Goal: Task Accomplishment & Management: Use online tool/utility

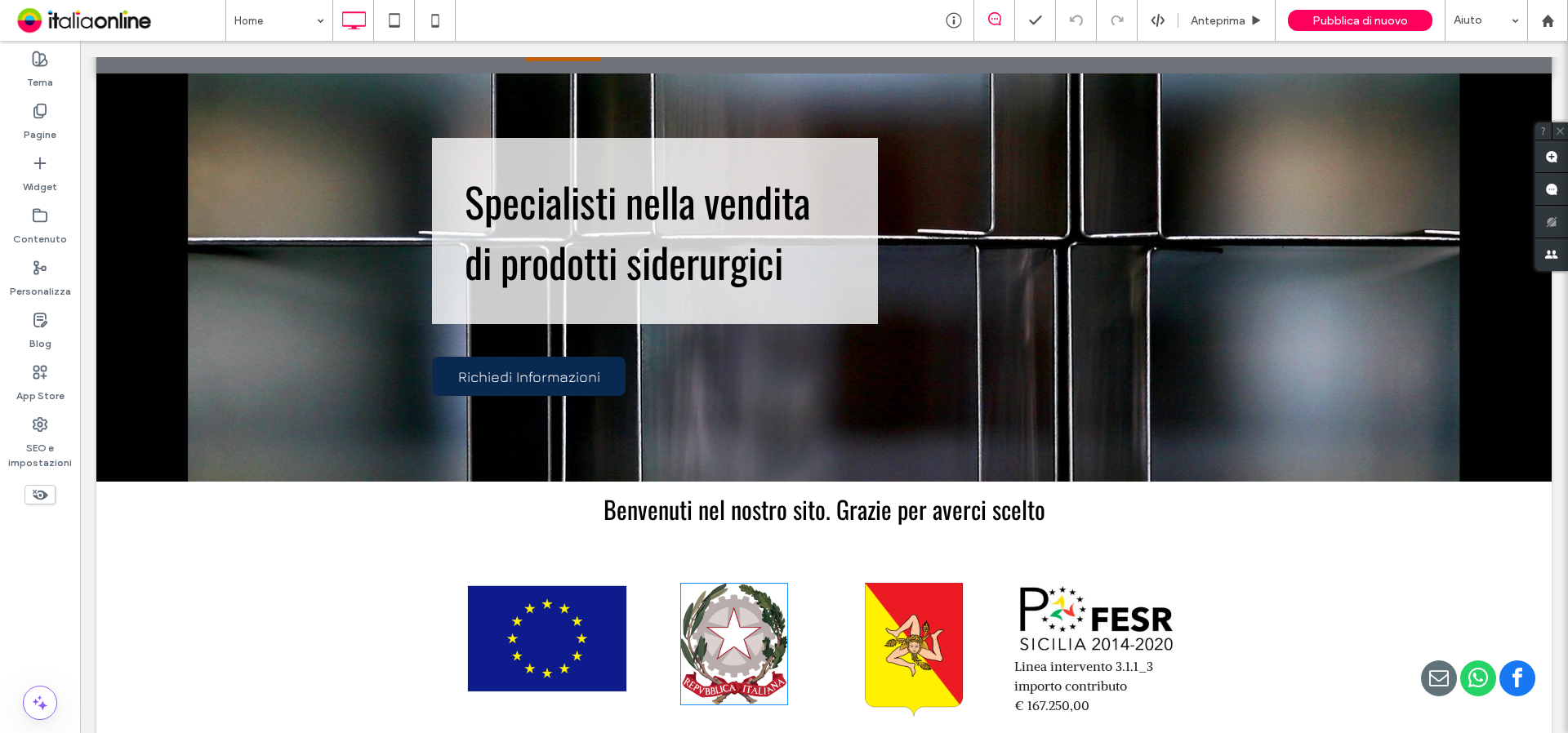
scroll to position [490, 0]
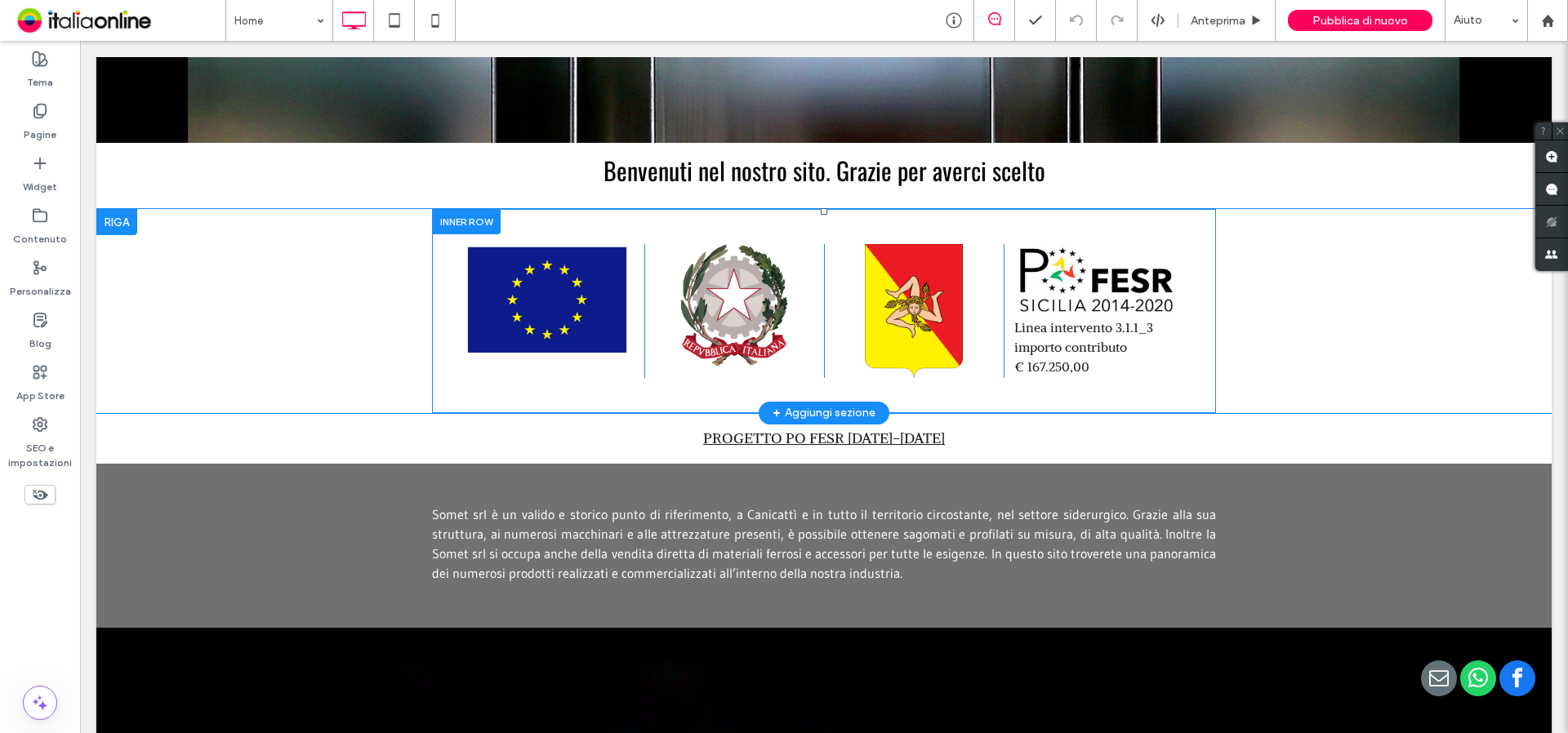
click at [466, 222] on div at bounding box center [466, 221] width 68 height 25
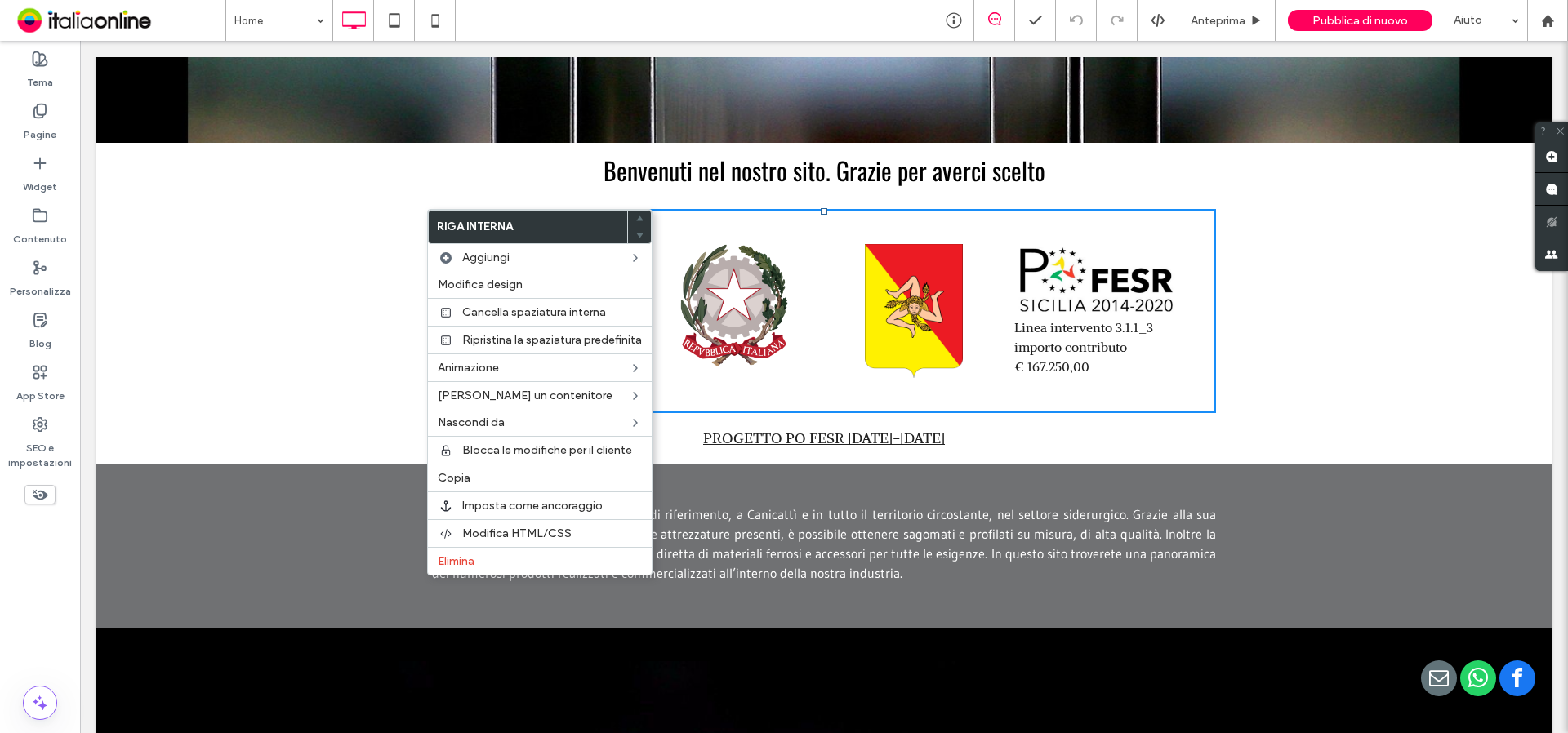
click at [164, 239] on div "Click To Paste Click To Paste Click To Paste Linea intervento 3.1.1_3 importo c…" at bounding box center [823, 311] width 1455 height 204
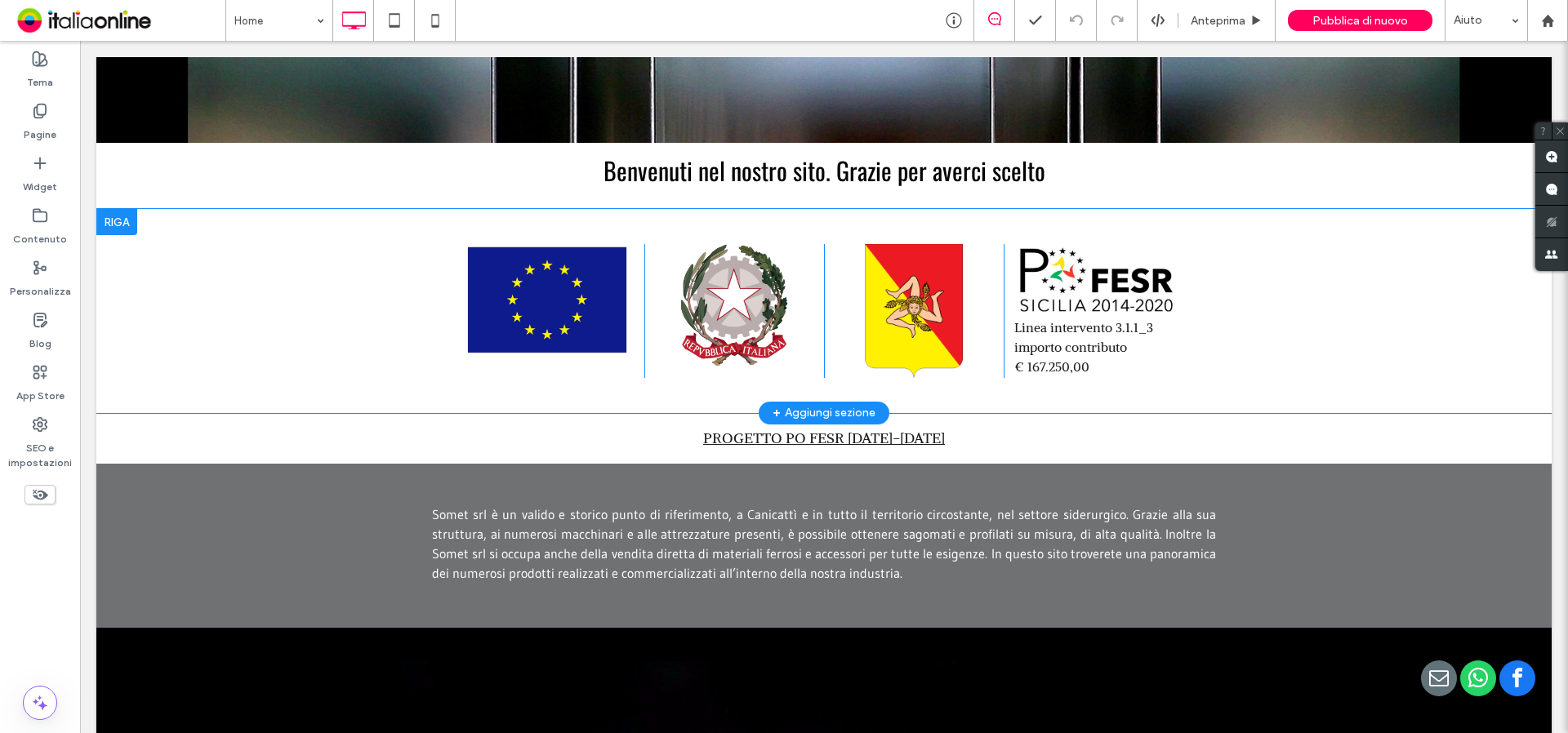
click at [116, 228] on div at bounding box center [117, 222] width 41 height 26
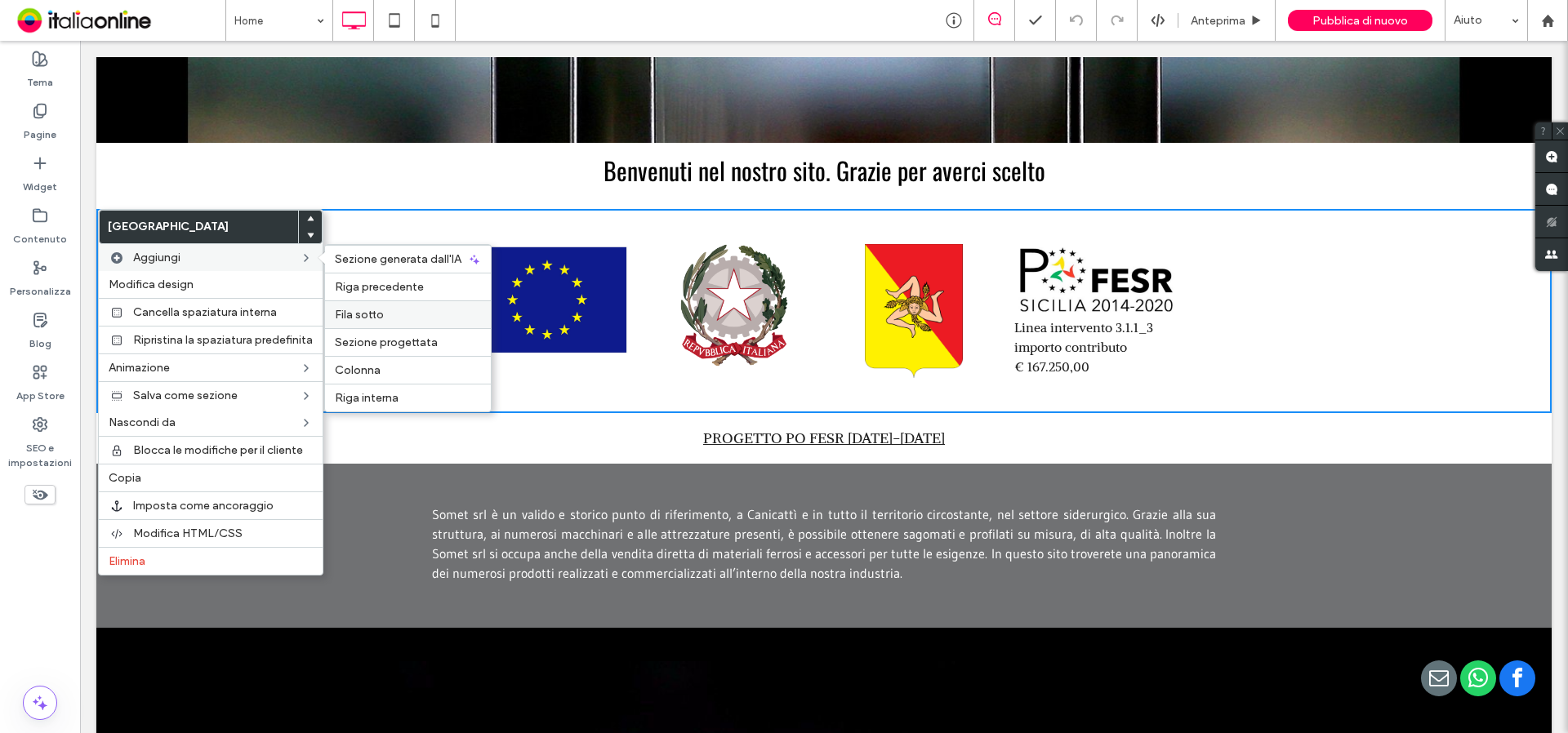
click at [392, 315] on label "Fila sotto" at bounding box center [408, 315] width 146 height 14
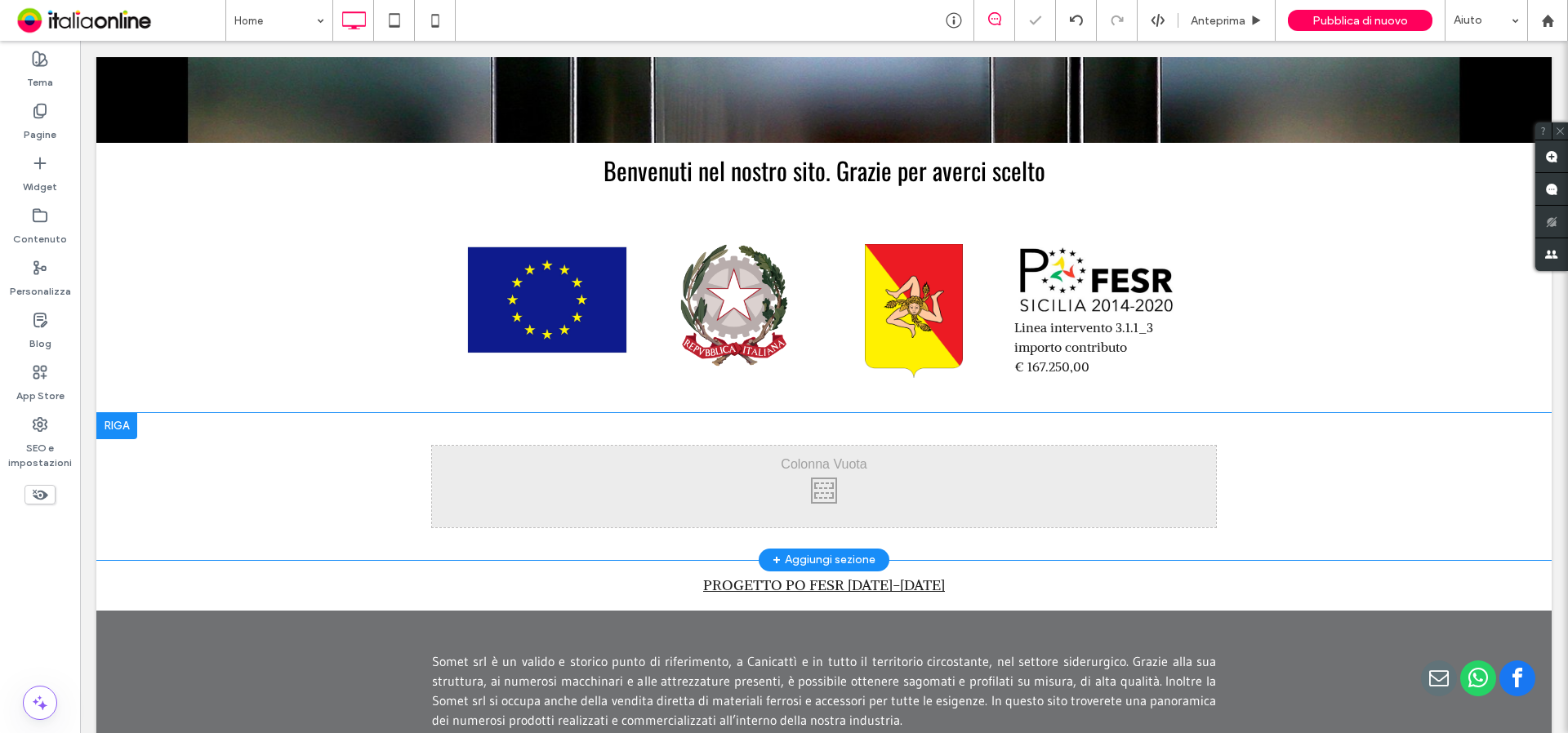
click at [685, 503] on div "Click To Paste Click To Paste" at bounding box center [824, 486] width 784 height 81
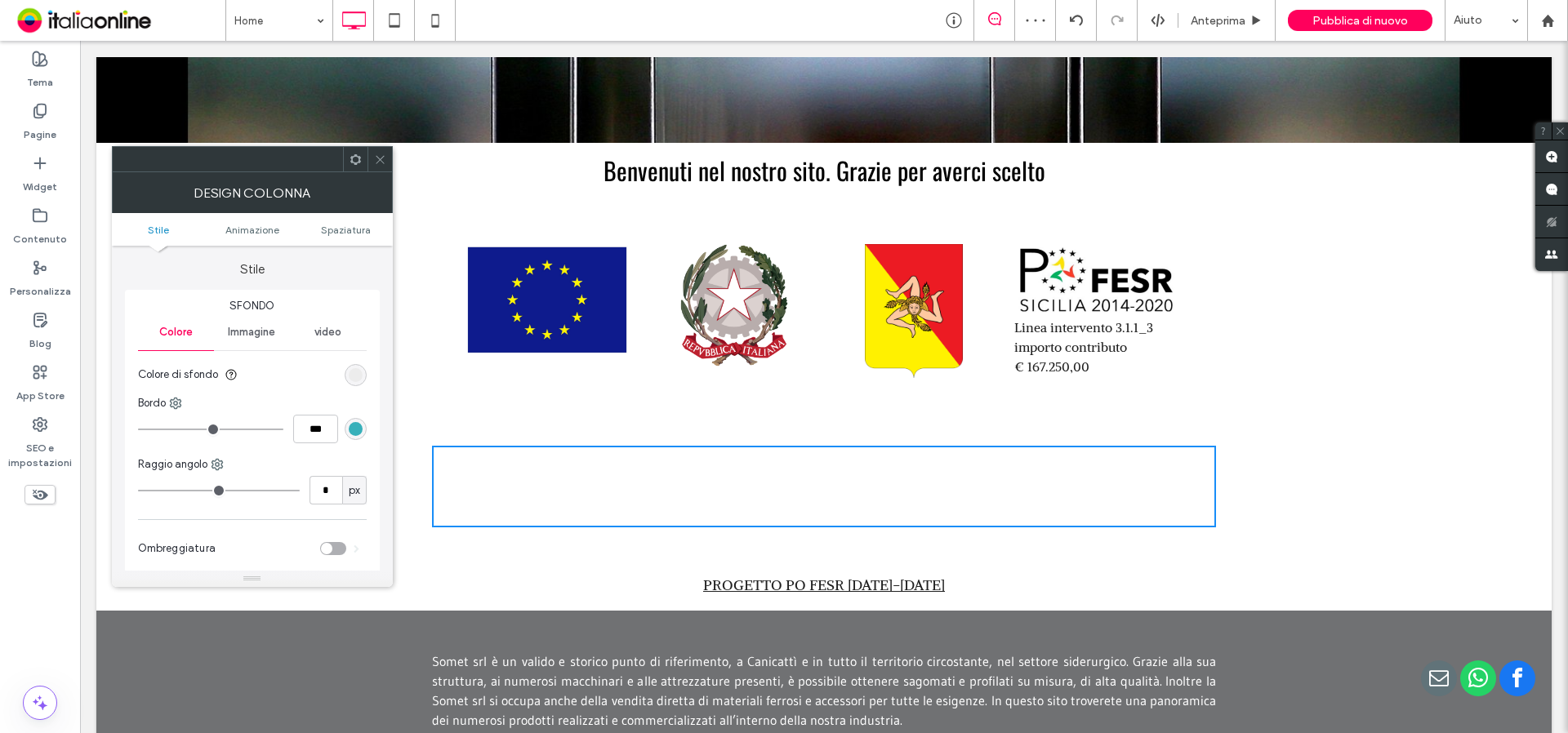
drag, startPoint x: 377, startPoint y: 162, endPoint x: 382, endPoint y: 174, distance: 13.0
click at [377, 162] on use at bounding box center [380, 159] width 8 height 8
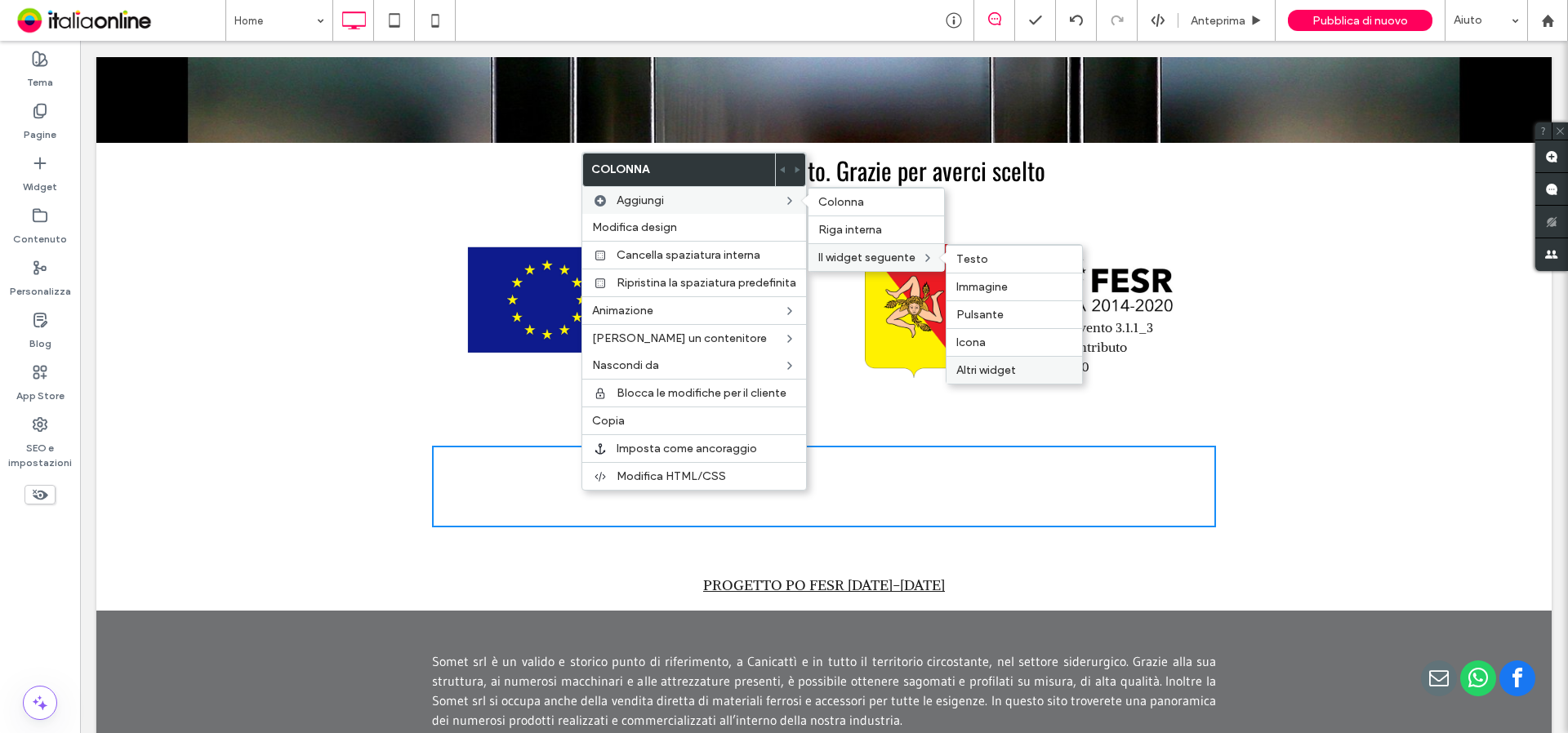
click at [1014, 371] on span "Altri widget" at bounding box center [986, 370] width 60 height 14
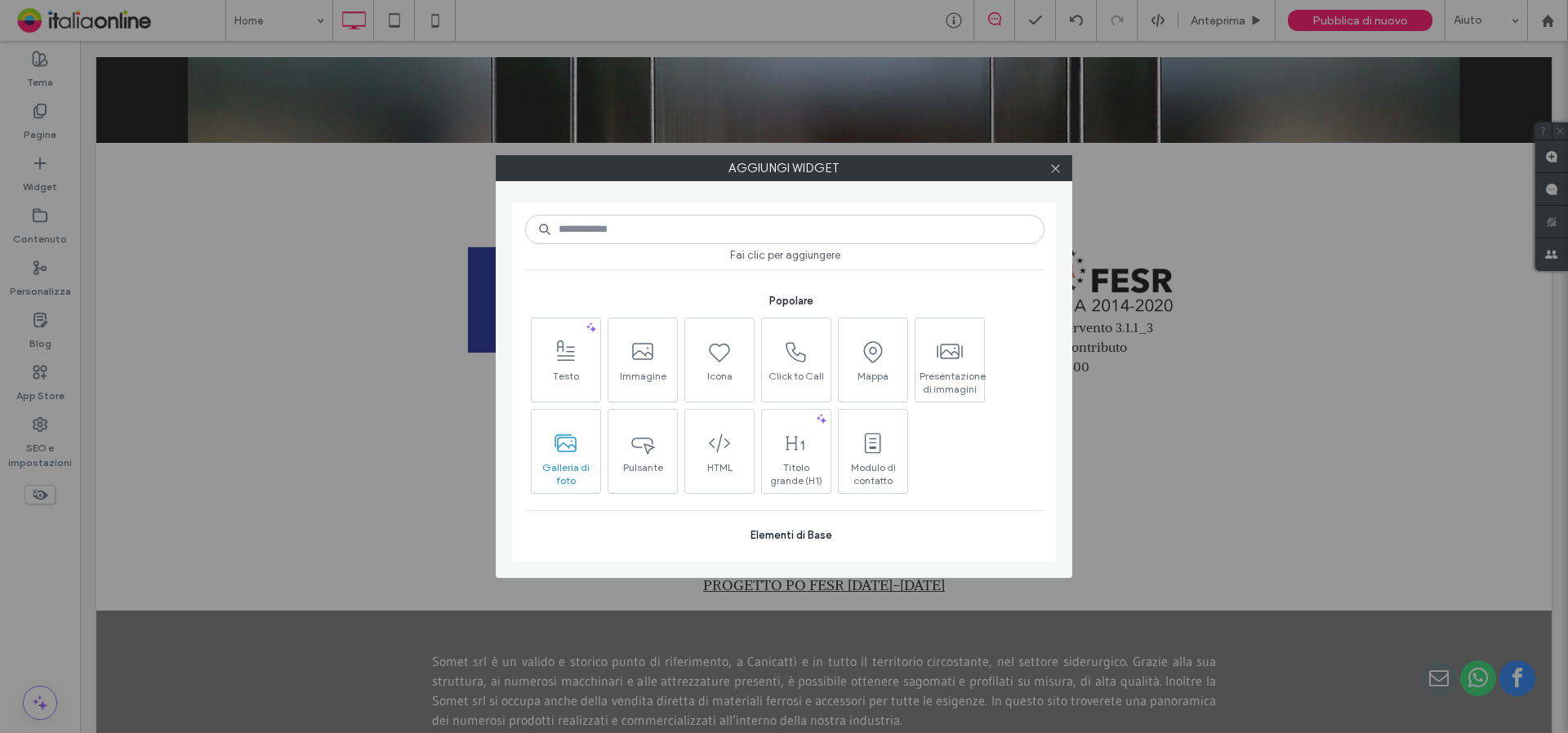
click at [555, 454] on icon at bounding box center [566, 444] width 26 height 26
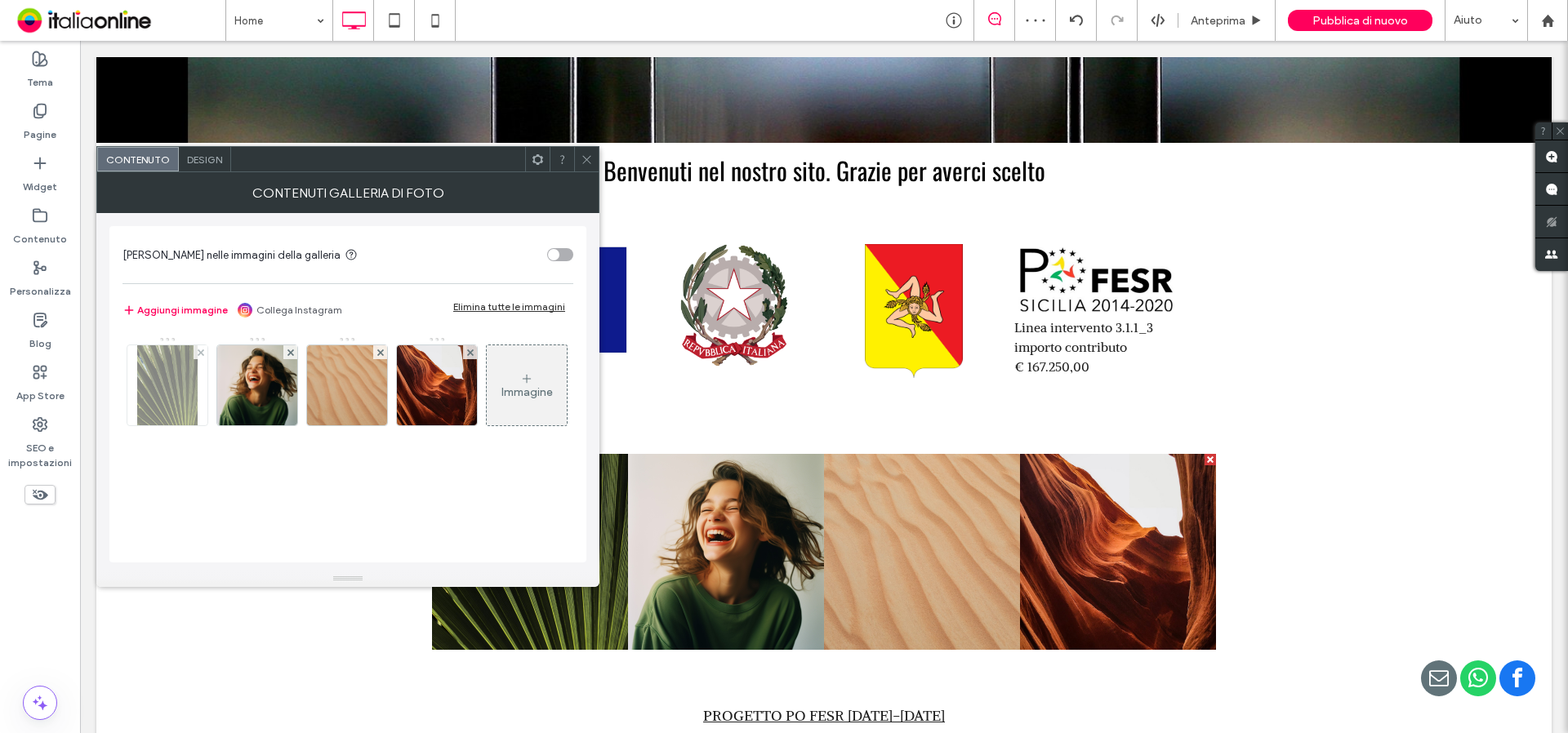
click at [172, 390] on img at bounding box center [168, 385] width 62 height 80
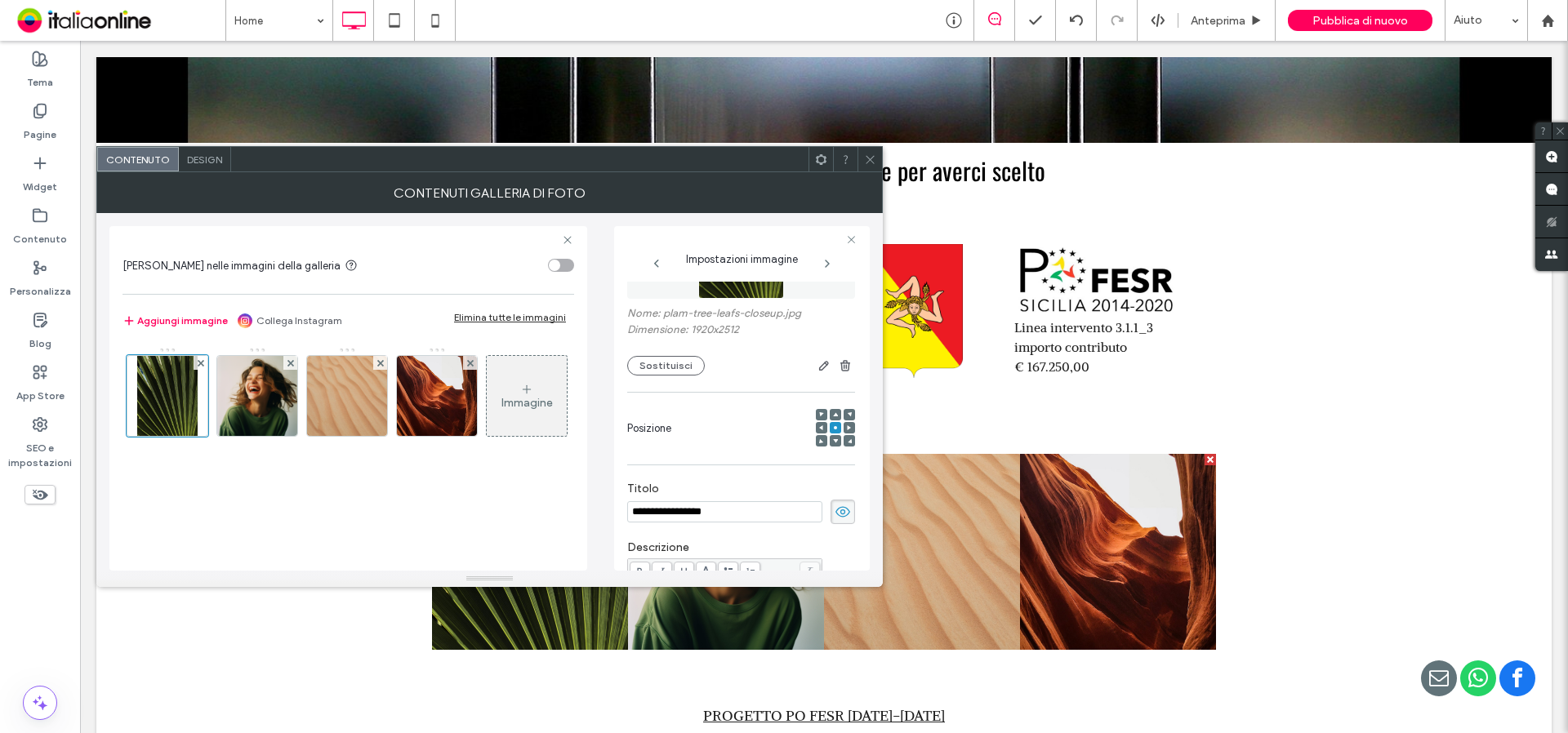
scroll to position [0, 0]
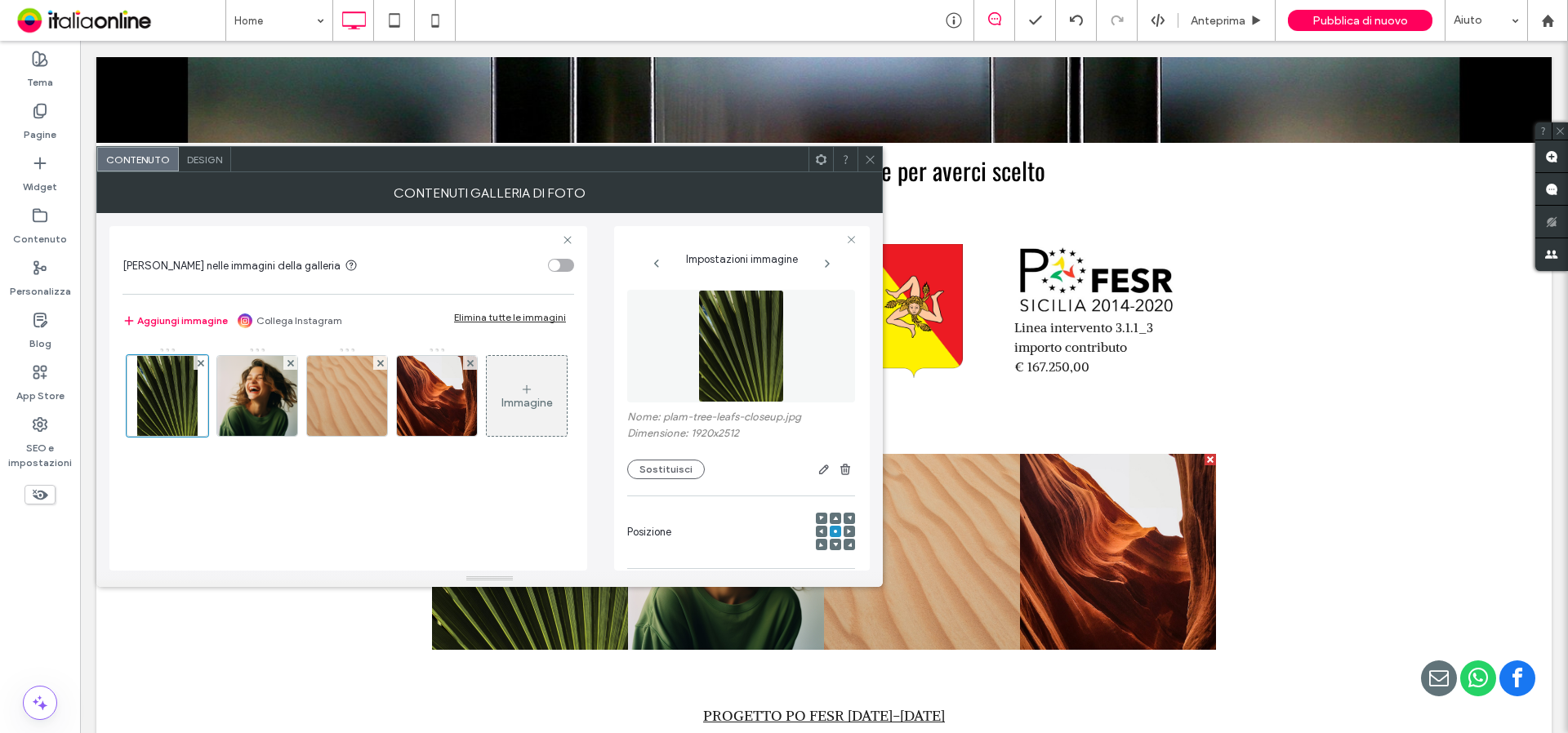
drag, startPoint x: 871, startPoint y: 166, endPoint x: 824, endPoint y: 180, distance: 49.0
click at [871, 166] on span at bounding box center [869, 159] width 12 height 25
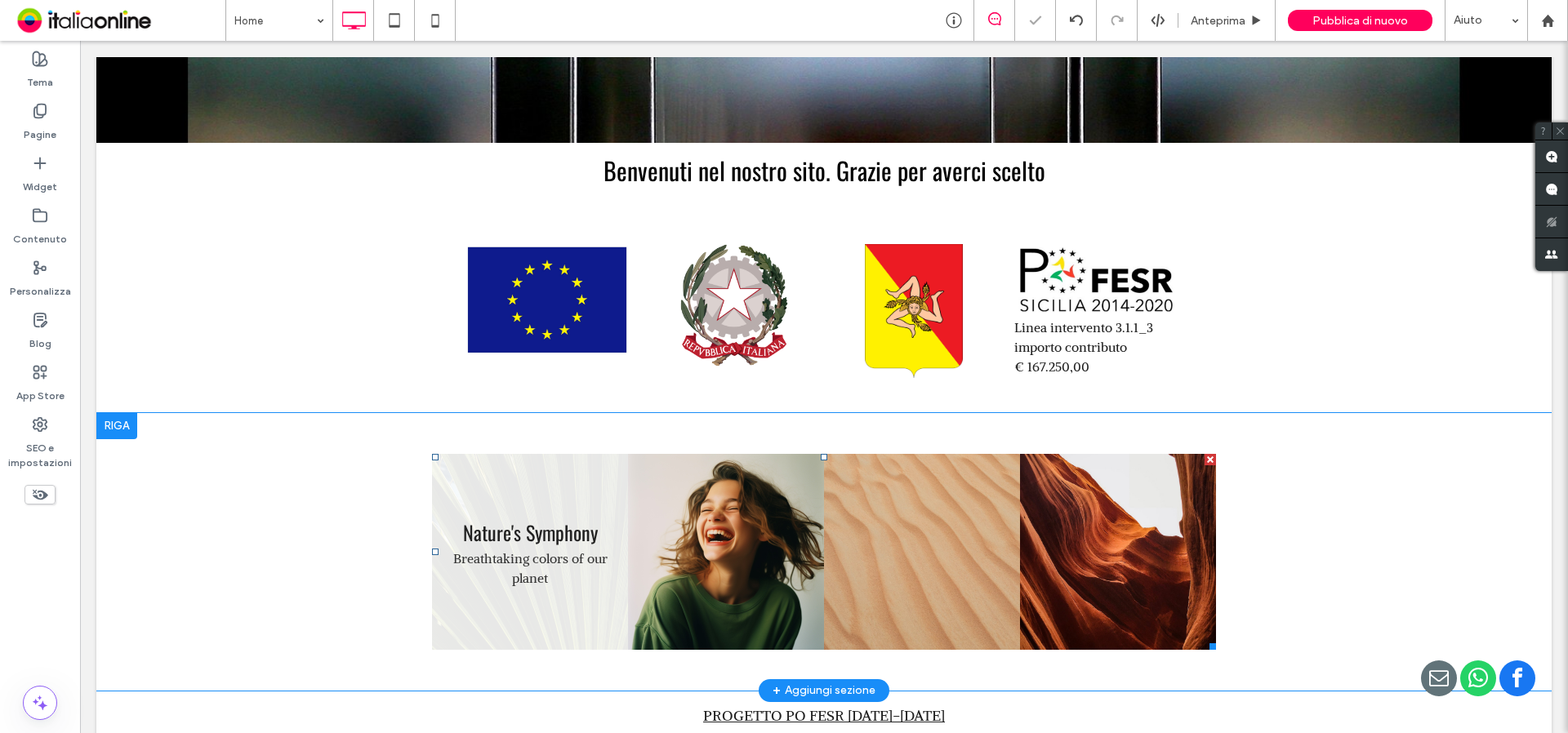
click at [605, 525] on link at bounding box center [530, 552] width 196 height 196
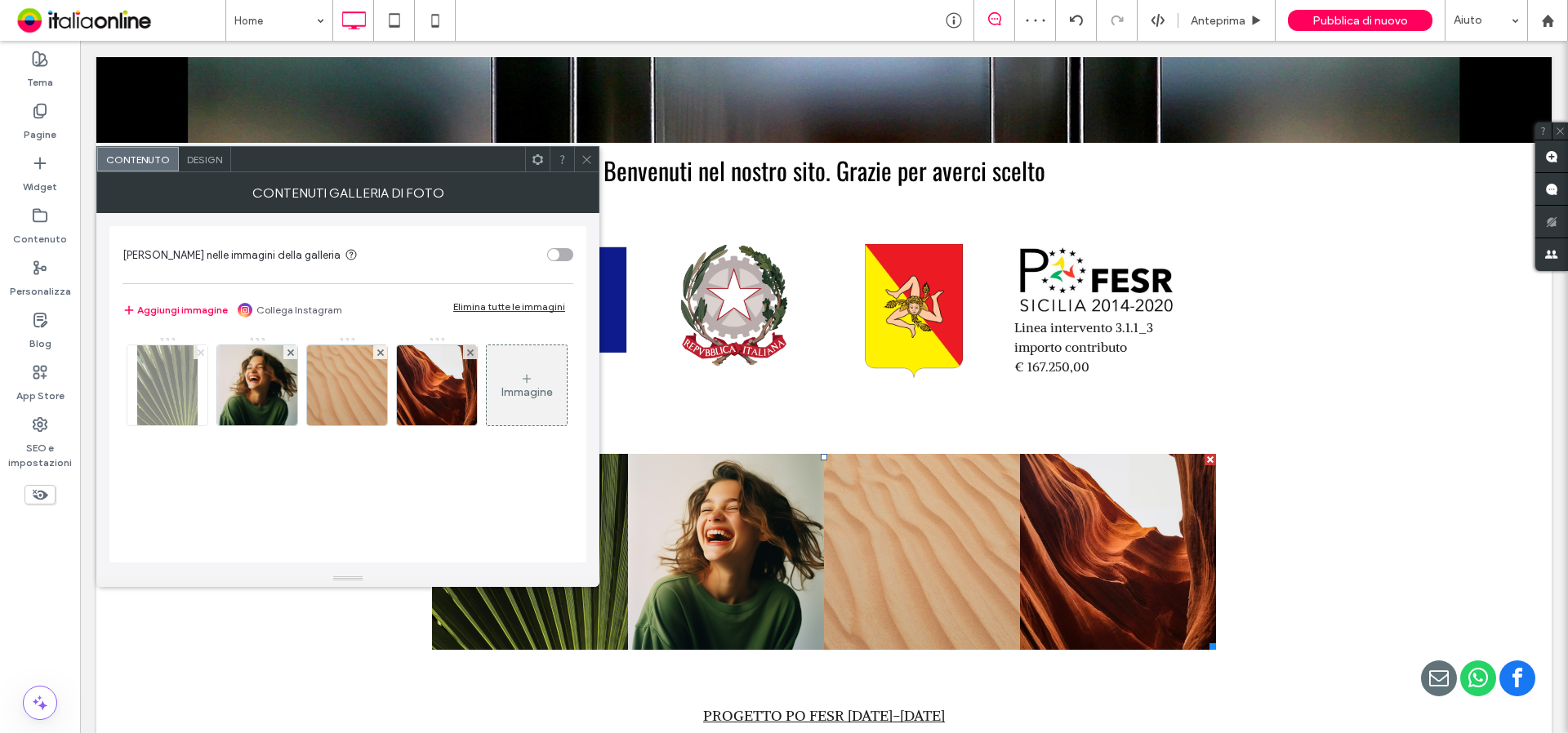
click at [198, 353] on use at bounding box center [200, 352] width 7 height 7
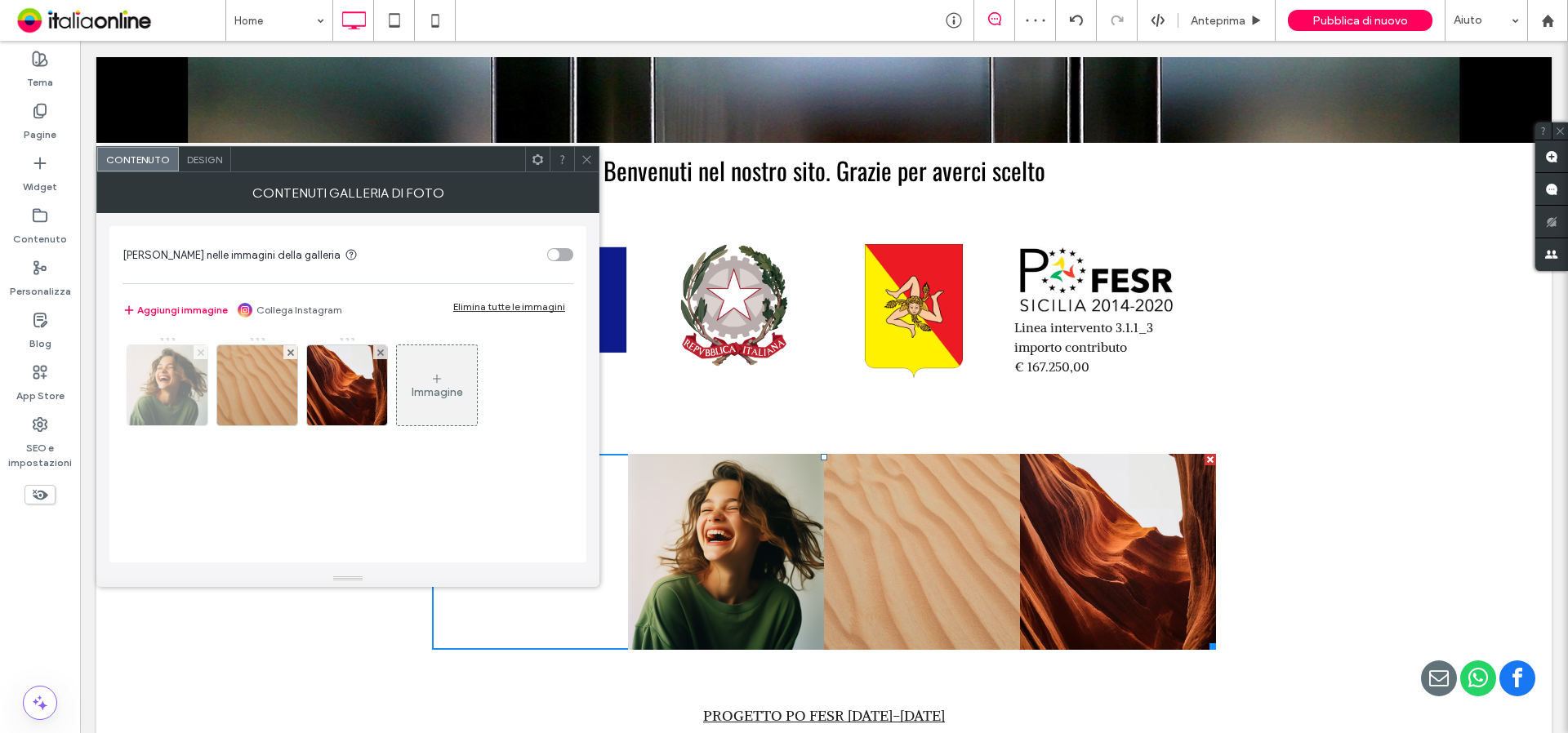
click at [198, 353] on use at bounding box center [200, 352] width 7 height 7
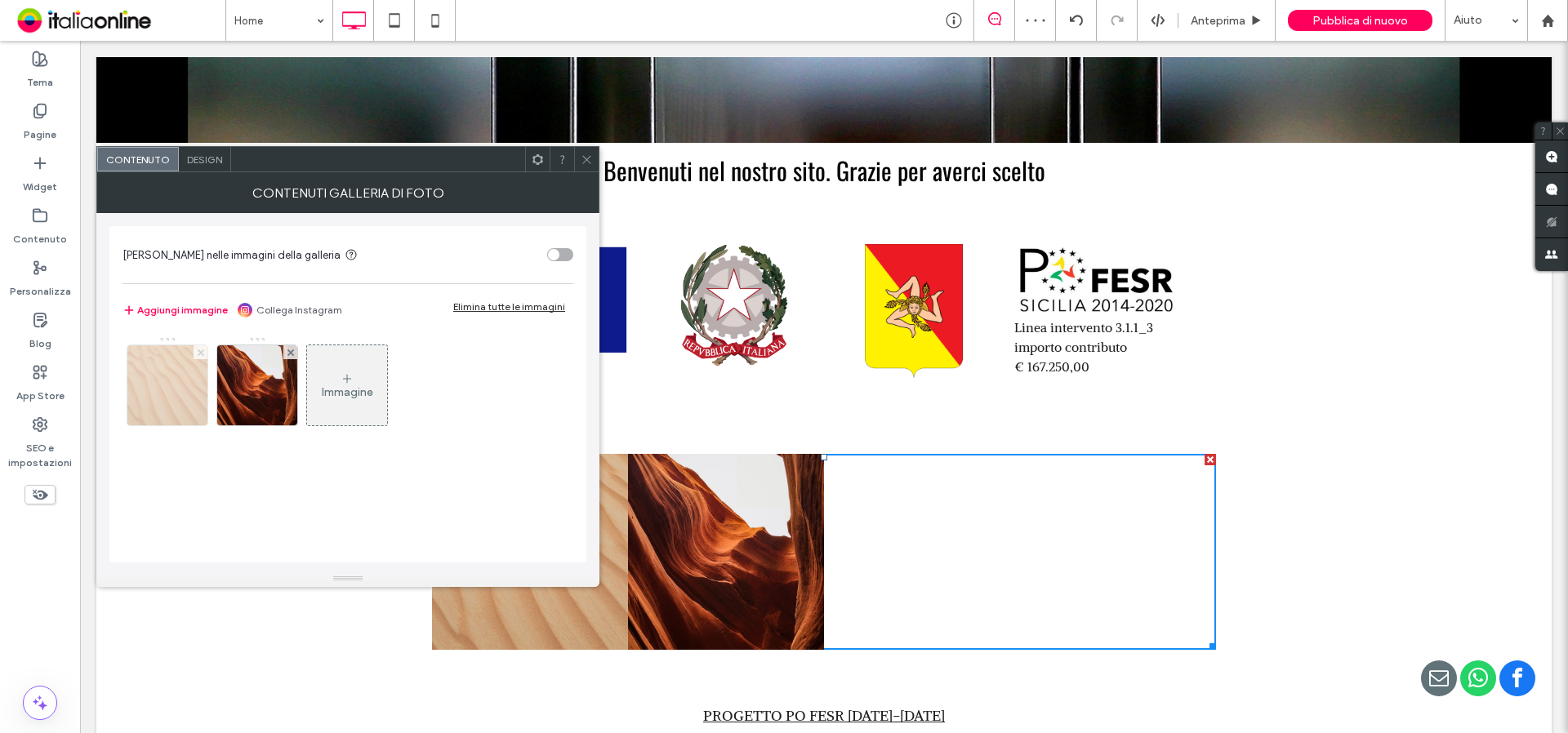
click at [198, 353] on use at bounding box center [200, 352] width 7 height 7
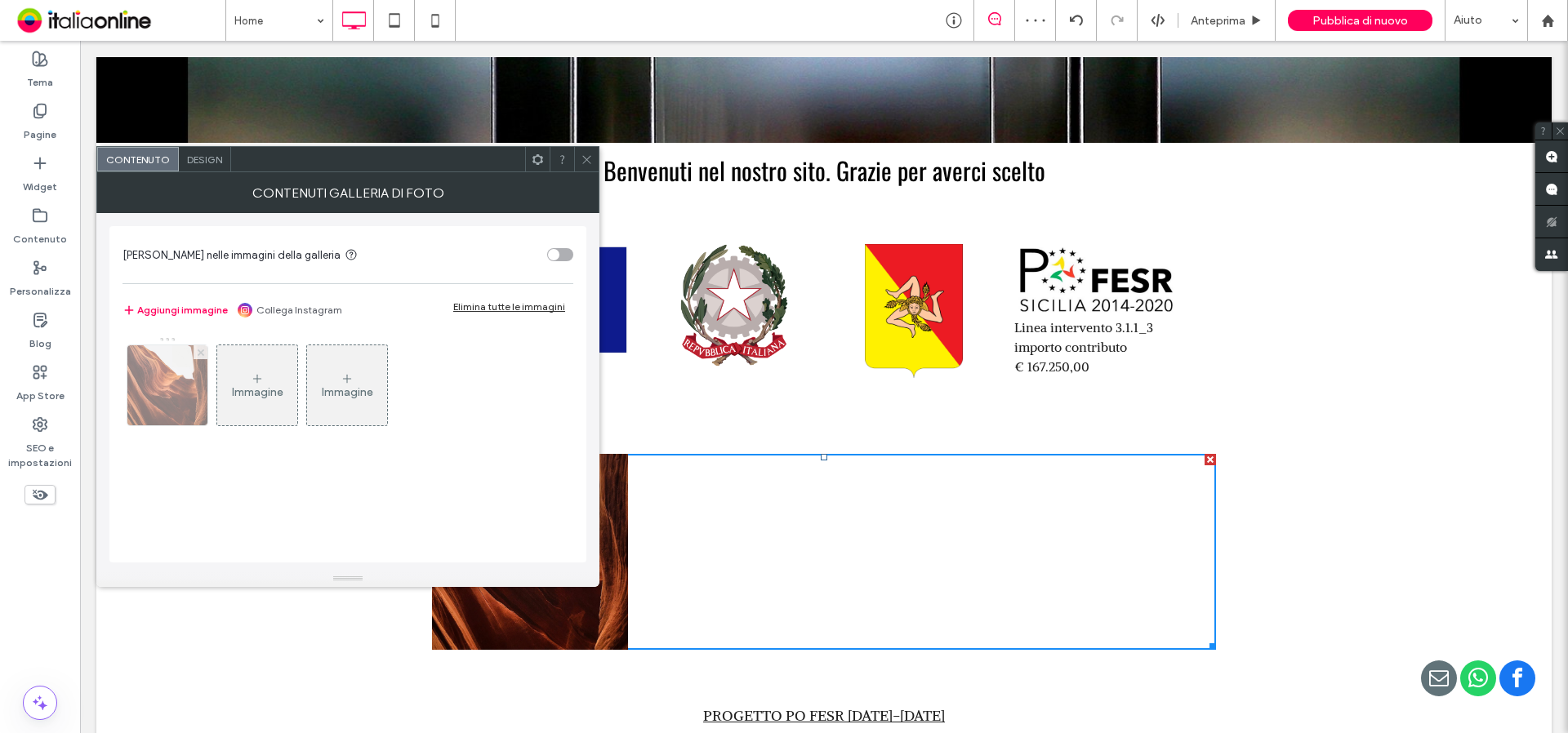
click at [198, 353] on use at bounding box center [200, 352] width 7 height 7
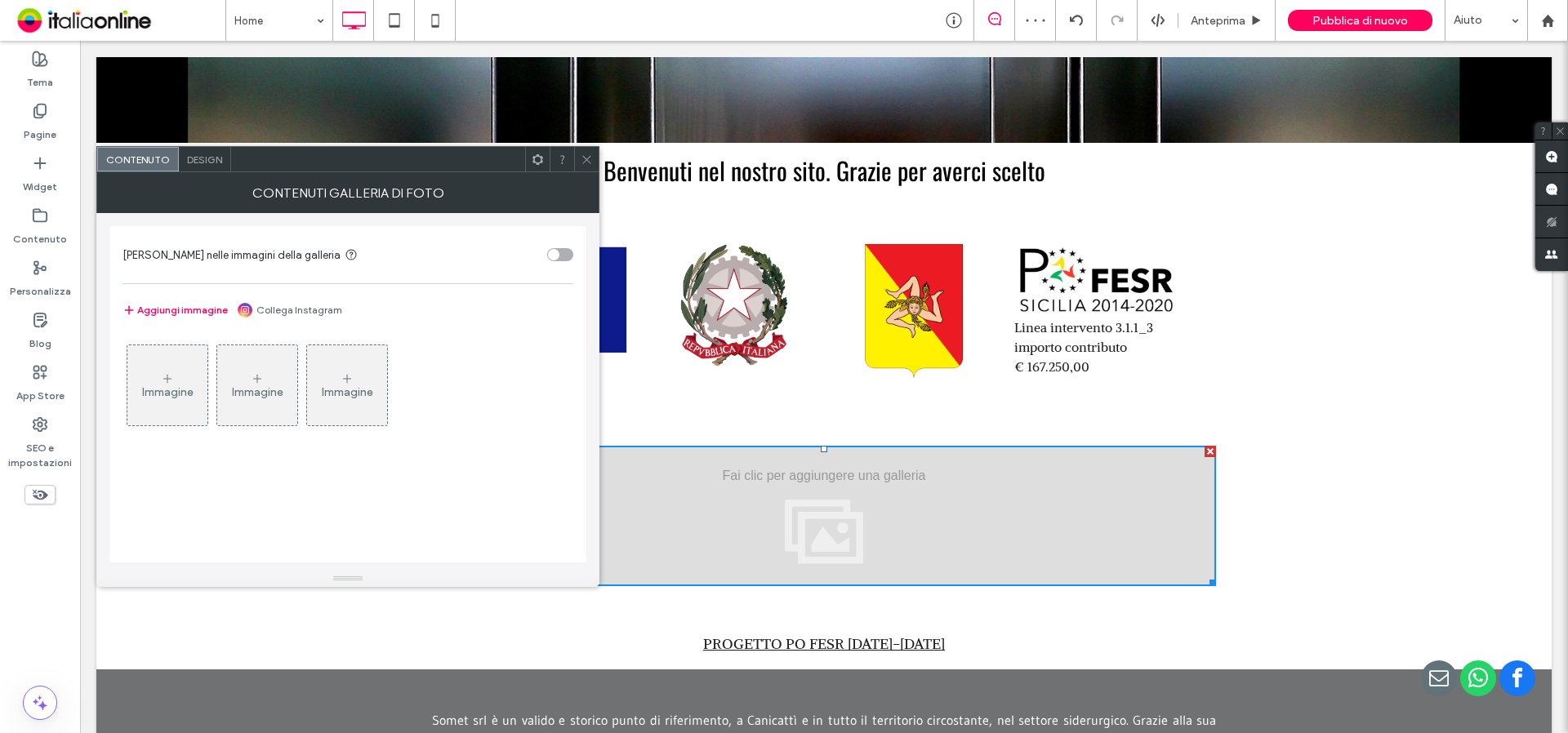
click at [171, 385] on div "Immagine" at bounding box center [168, 392] width 52 height 14
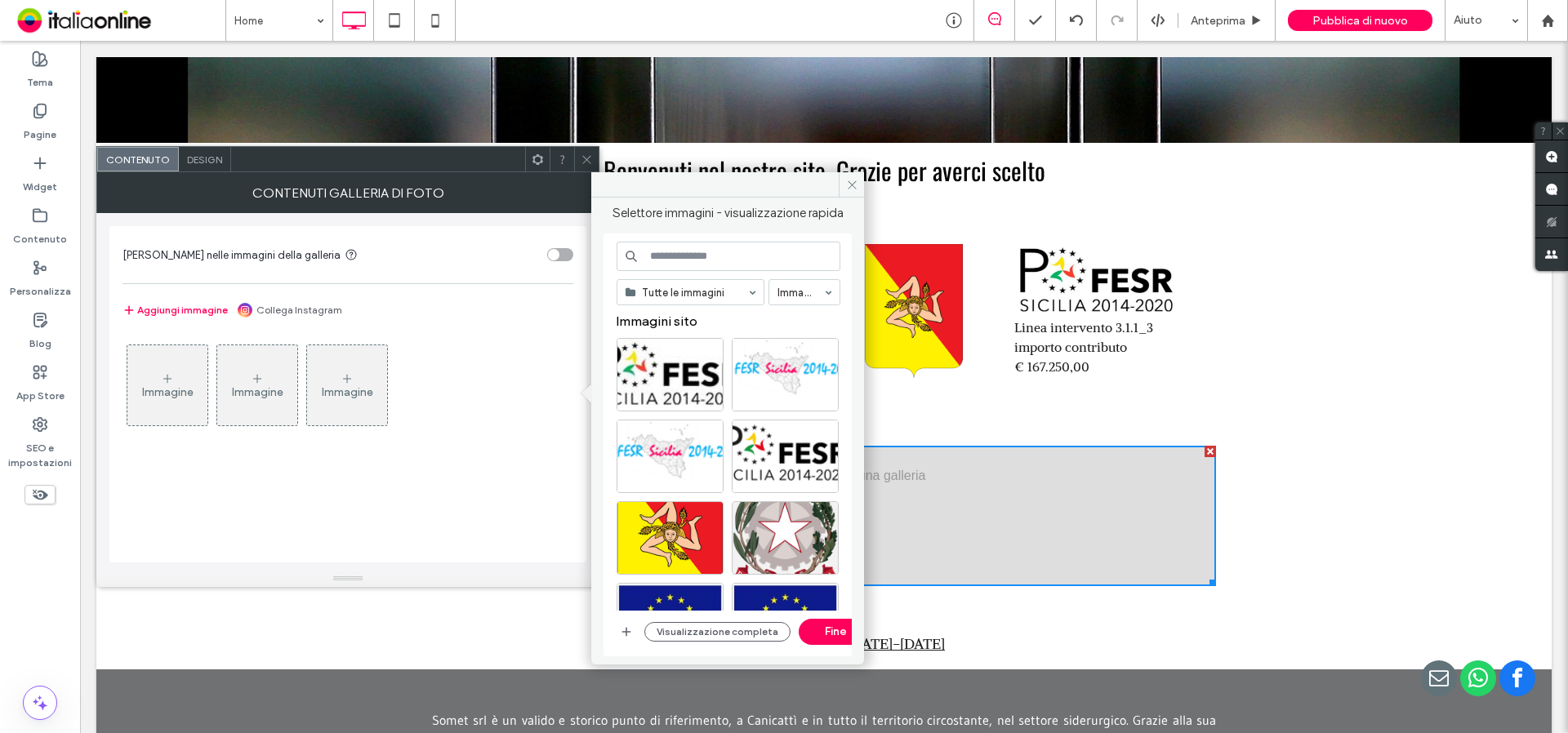
scroll to position [164, 0]
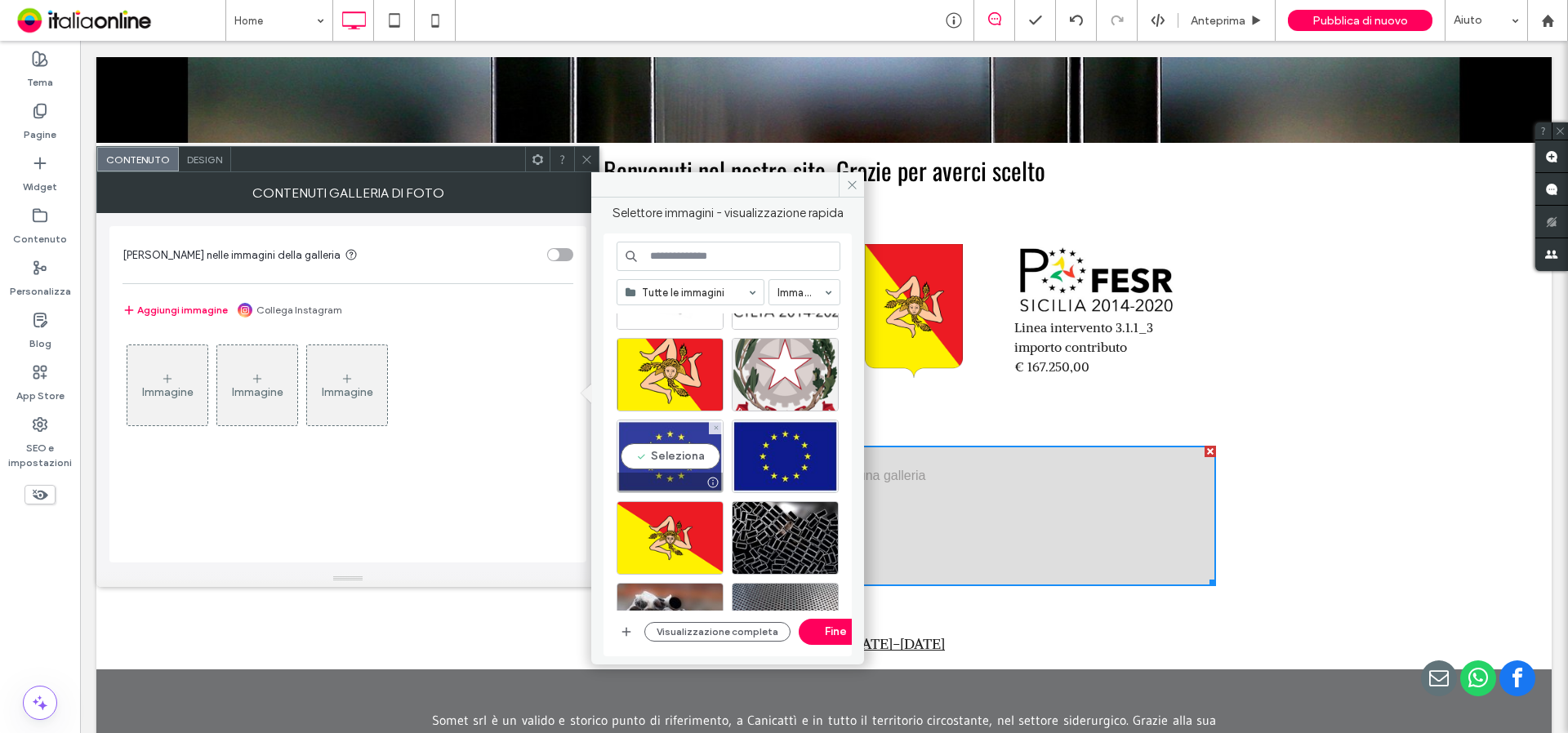
click at [672, 457] on div "Seleziona" at bounding box center [670, 456] width 107 height 73
click at [810, 627] on button "Fine" at bounding box center [835, 632] width 73 height 26
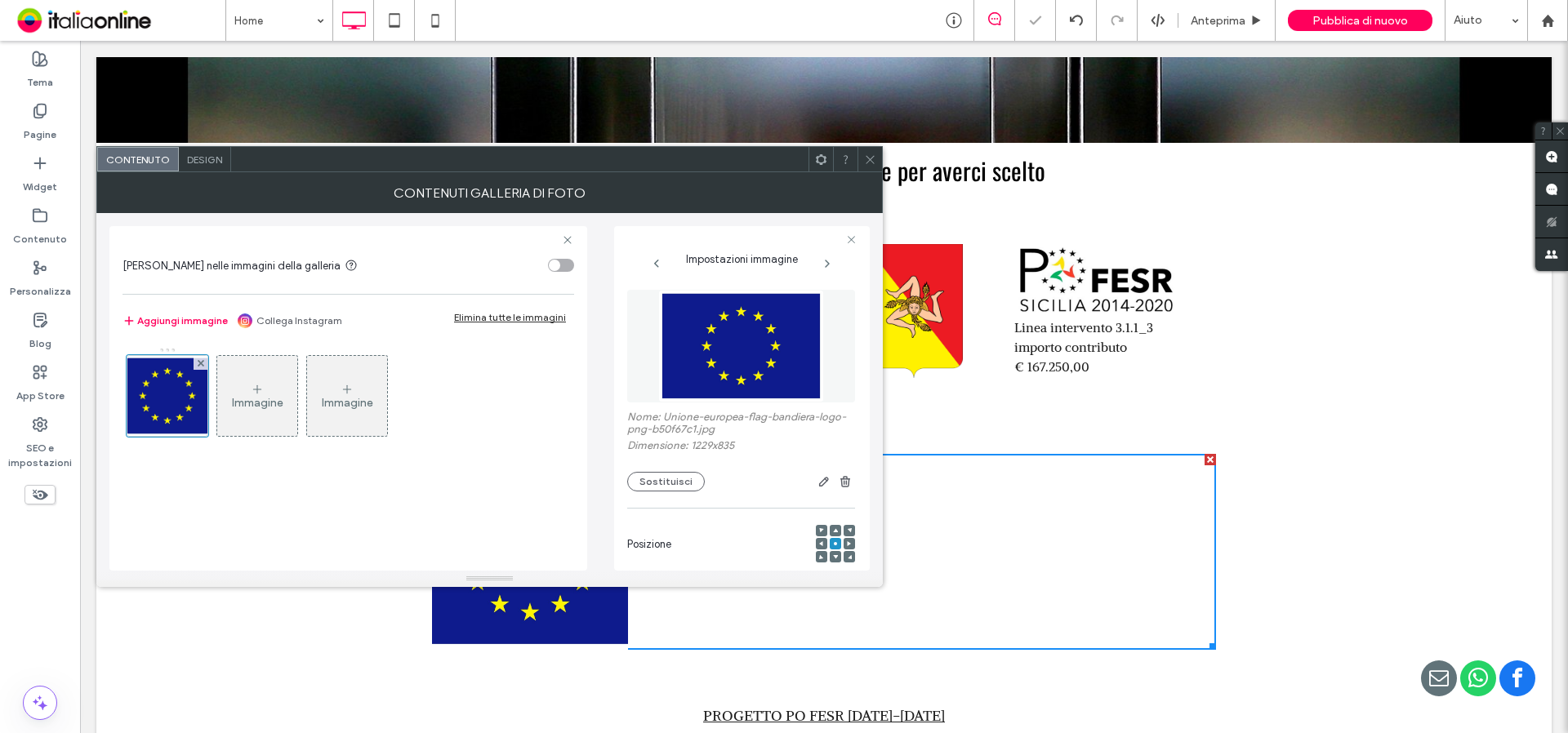
drag, startPoint x: 866, startPoint y: 154, endPoint x: 846, endPoint y: 172, distance: 26.9
click at [866, 154] on icon at bounding box center [869, 159] width 12 height 12
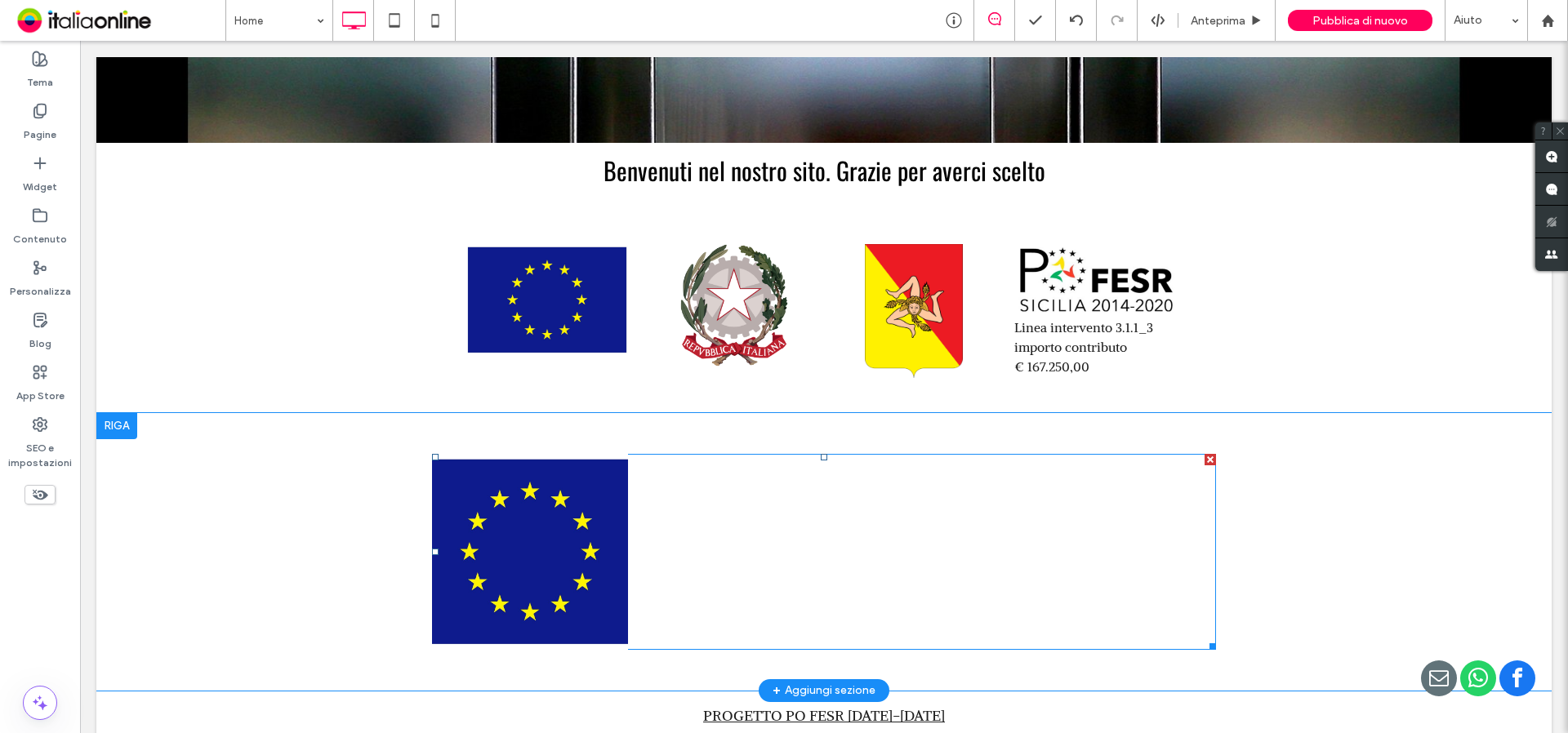
click at [683, 551] on div at bounding box center [726, 552] width 196 height 196
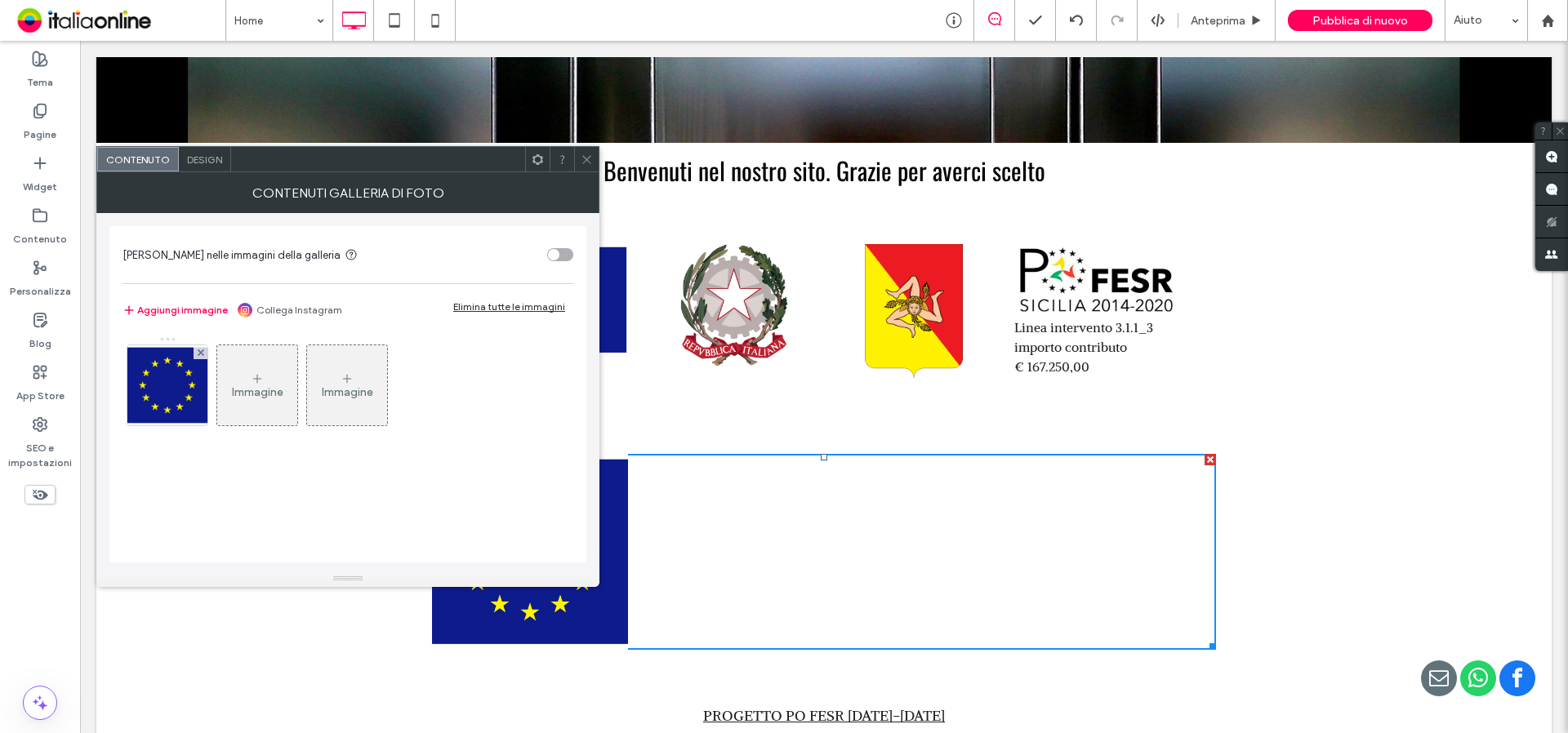
click at [226, 403] on div "Immagine" at bounding box center [256, 385] width 80 height 76
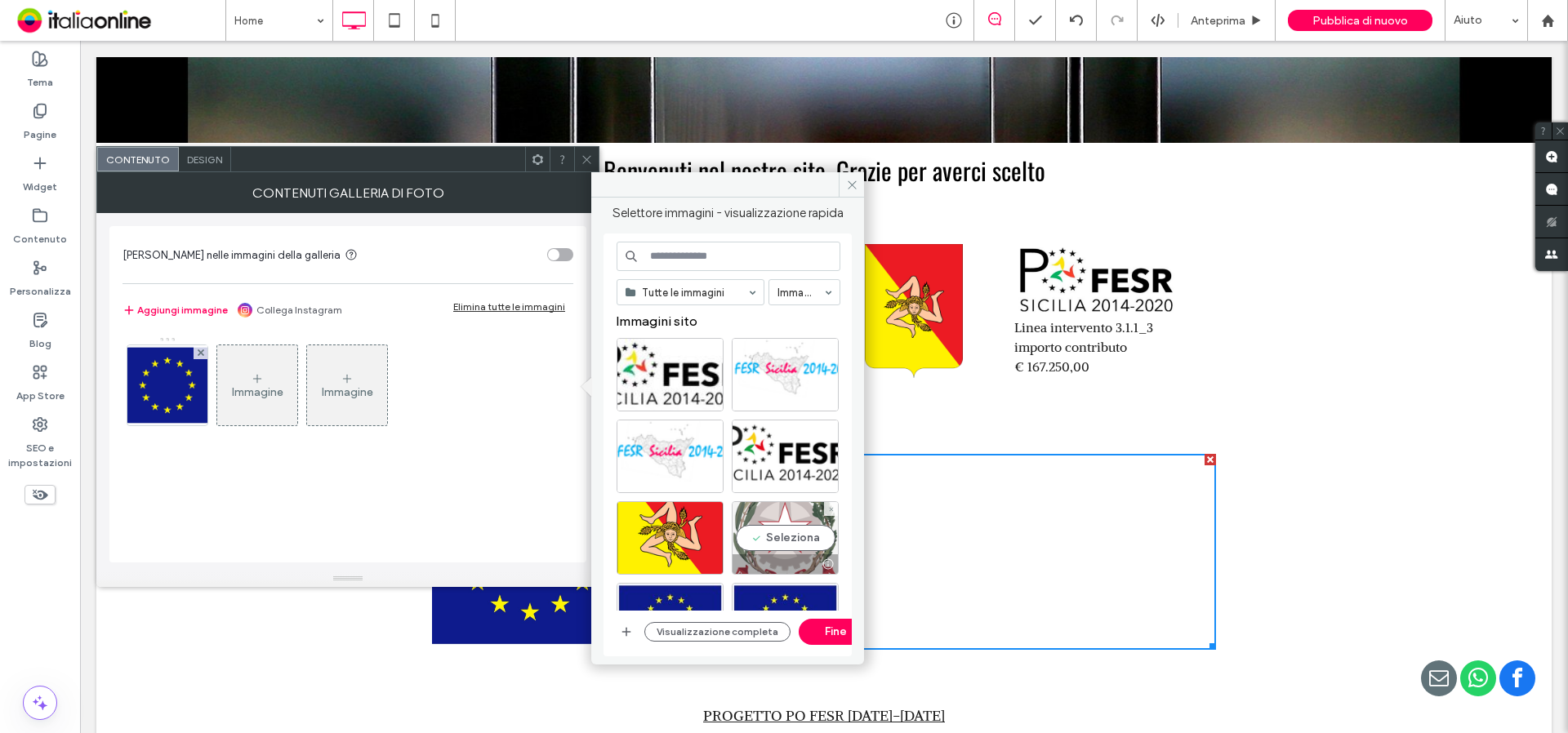
click at [780, 534] on div "Seleziona" at bounding box center [785, 537] width 107 height 73
click at [826, 627] on button "Fine" at bounding box center [835, 632] width 73 height 26
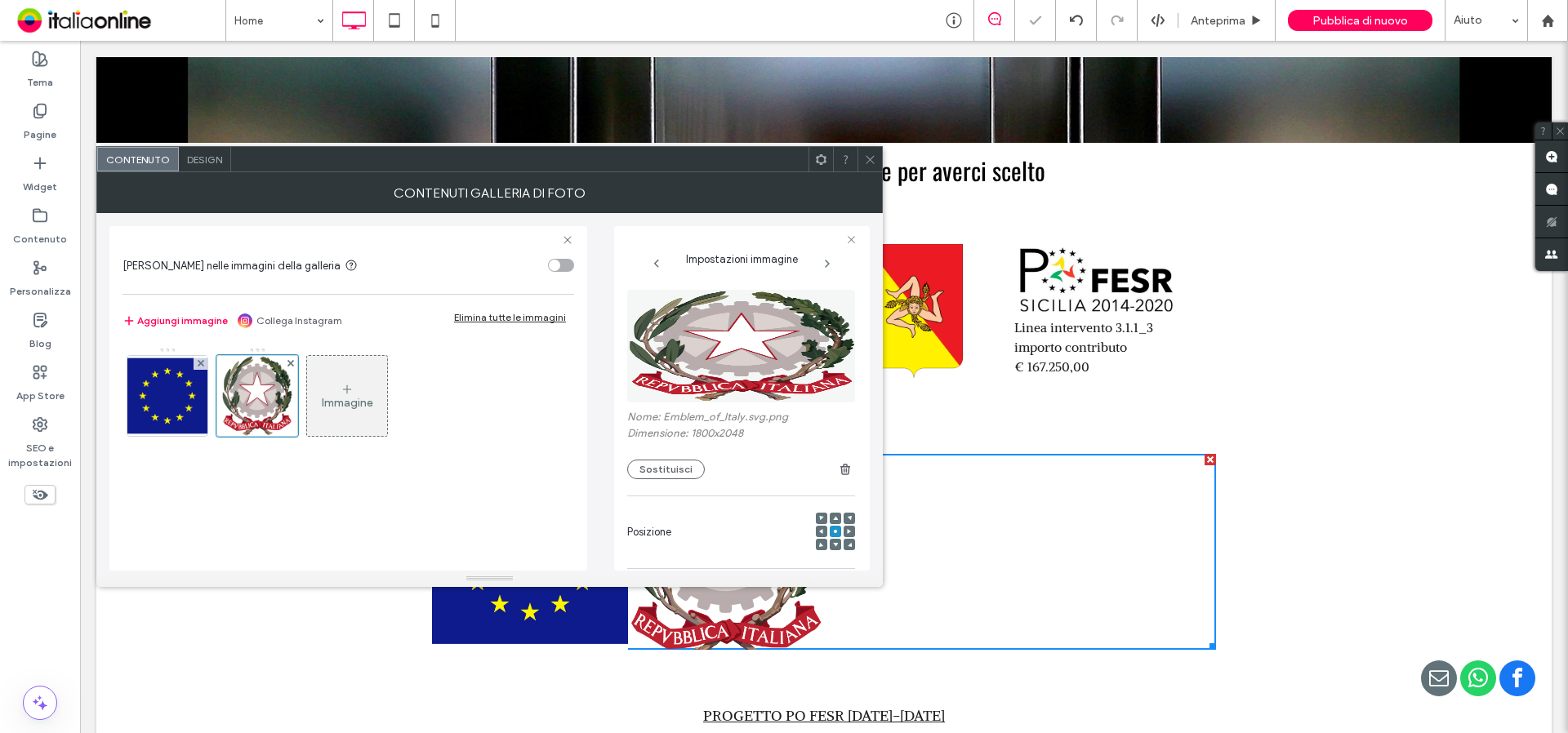
drag, startPoint x: 873, startPoint y: 158, endPoint x: 867, endPoint y: 171, distance: 14.3
click at [873, 158] on icon at bounding box center [869, 159] width 12 height 12
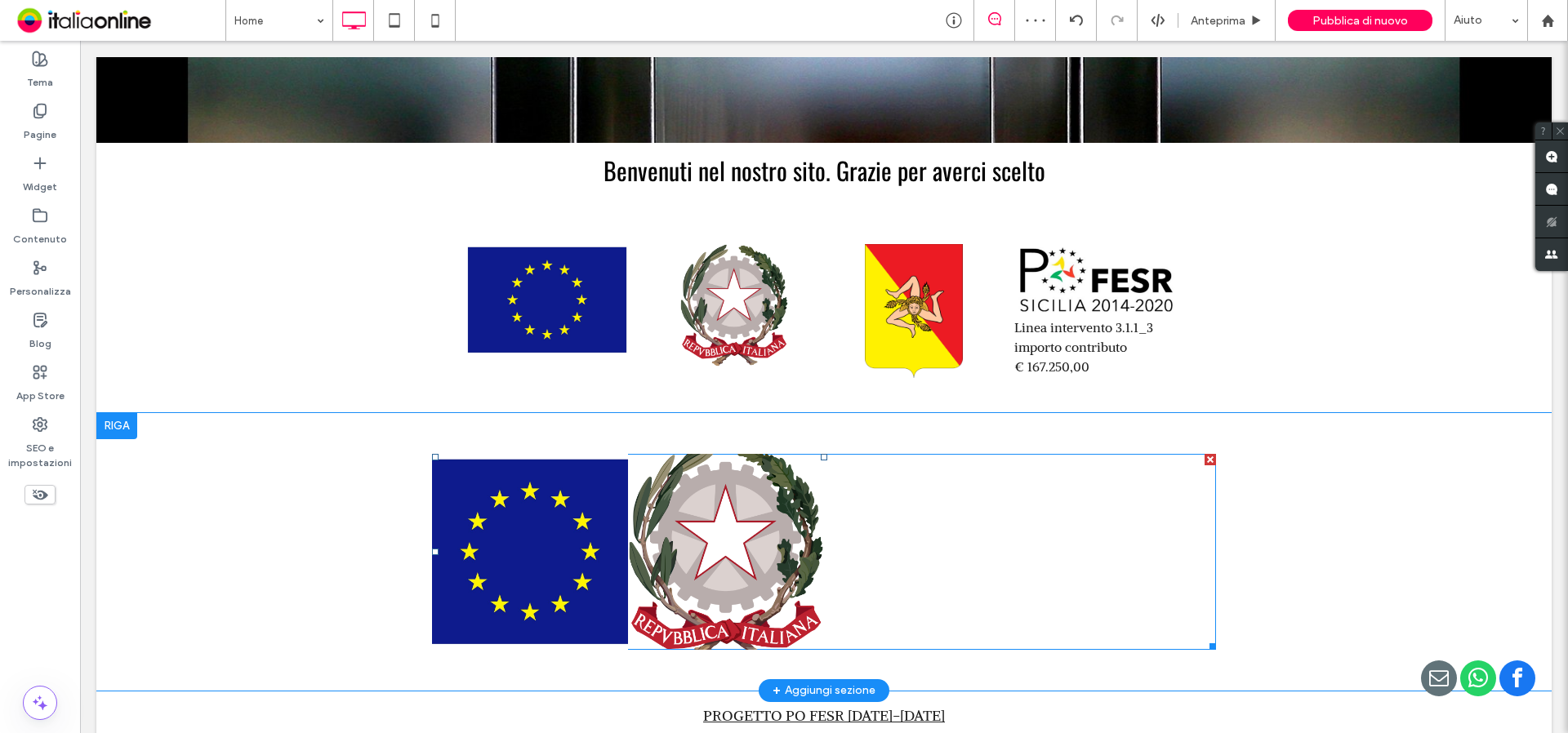
click at [702, 548] on link at bounding box center [726, 552] width 196 height 196
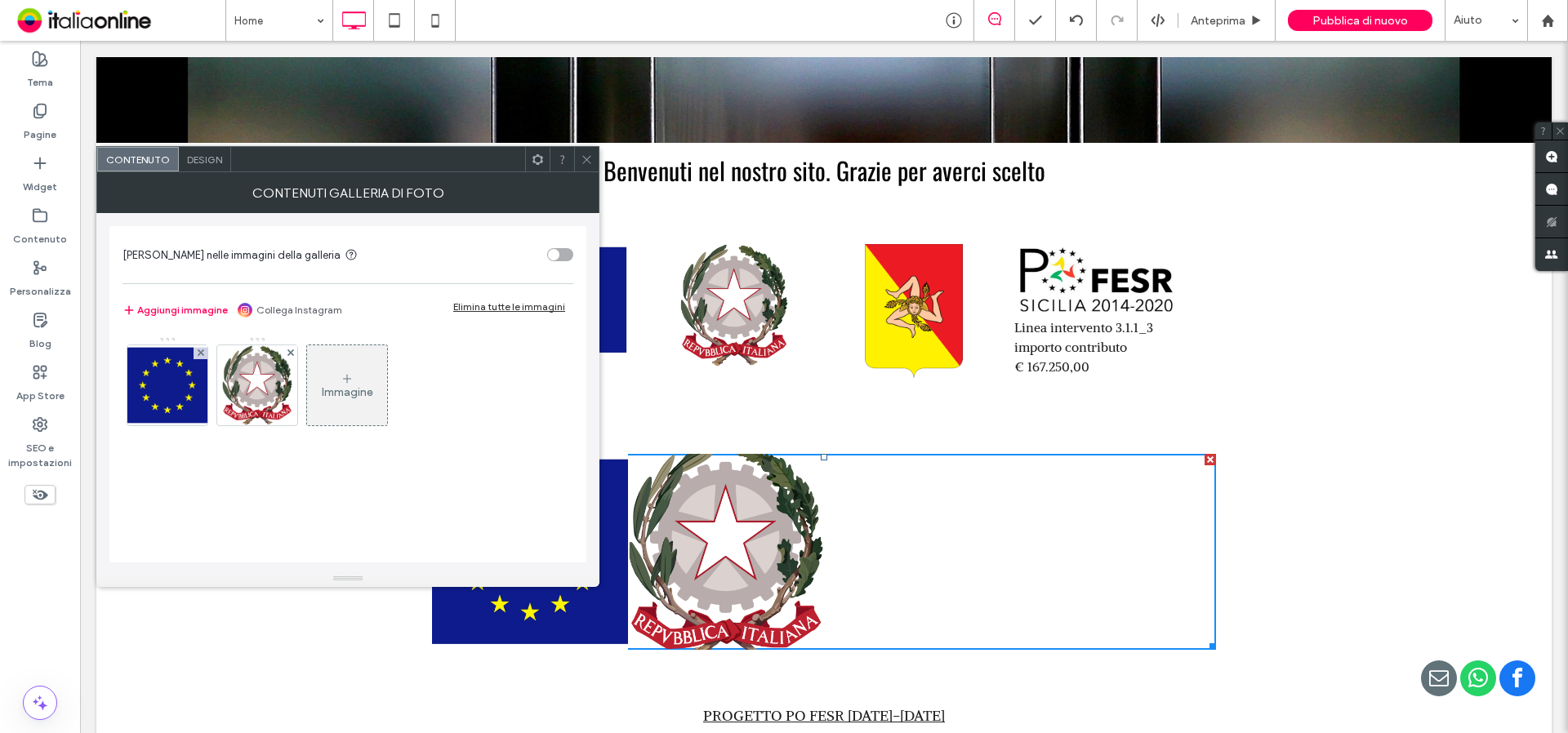
click at [339, 391] on div "Immagine" at bounding box center [348, 392] width 52 height 14
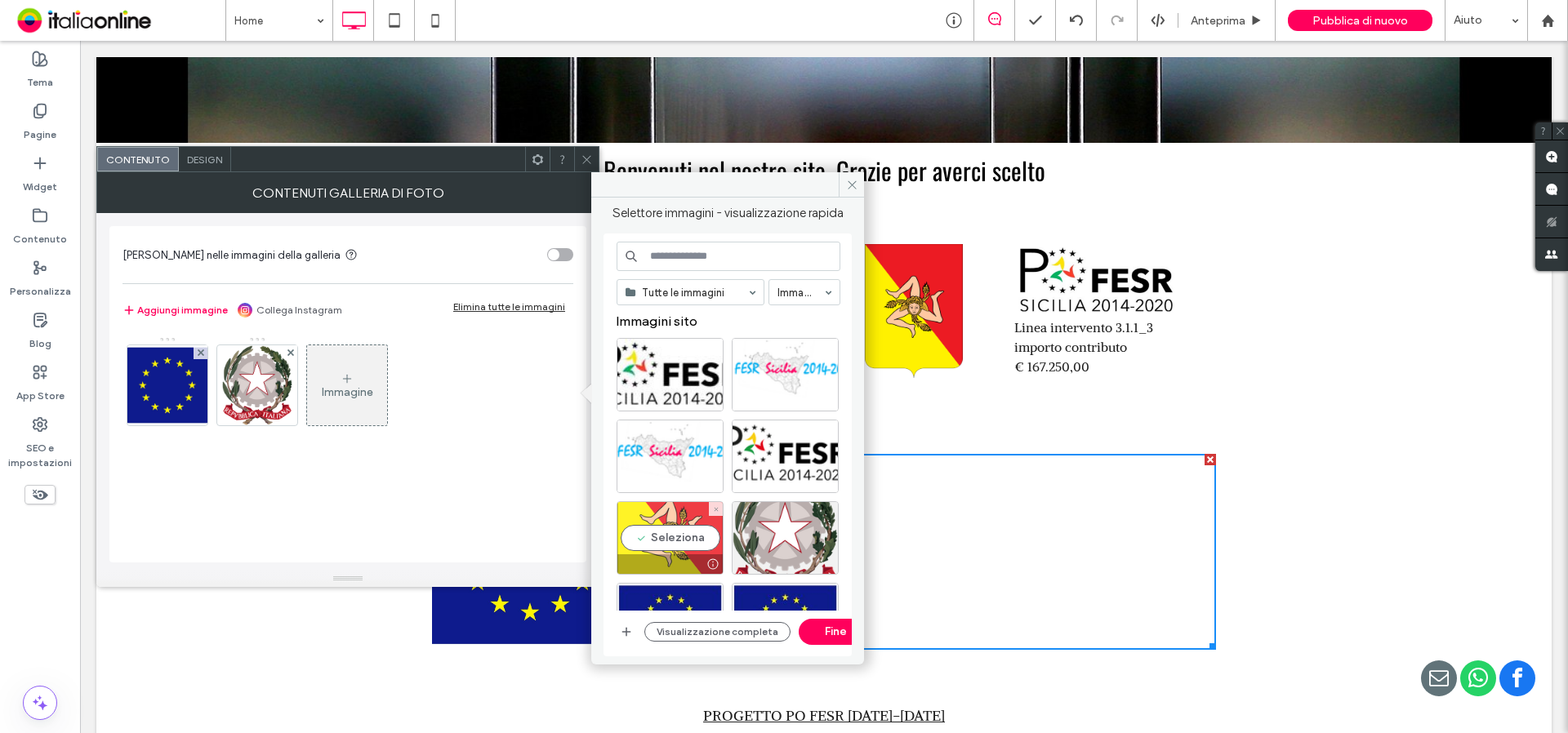
click at [670, 541] on div "Seleziona" at bounding box center [670, 537] width 107 height 73
click at [825, 638] on button "Fine" at bounding box center [835, 632] width 73 height 26
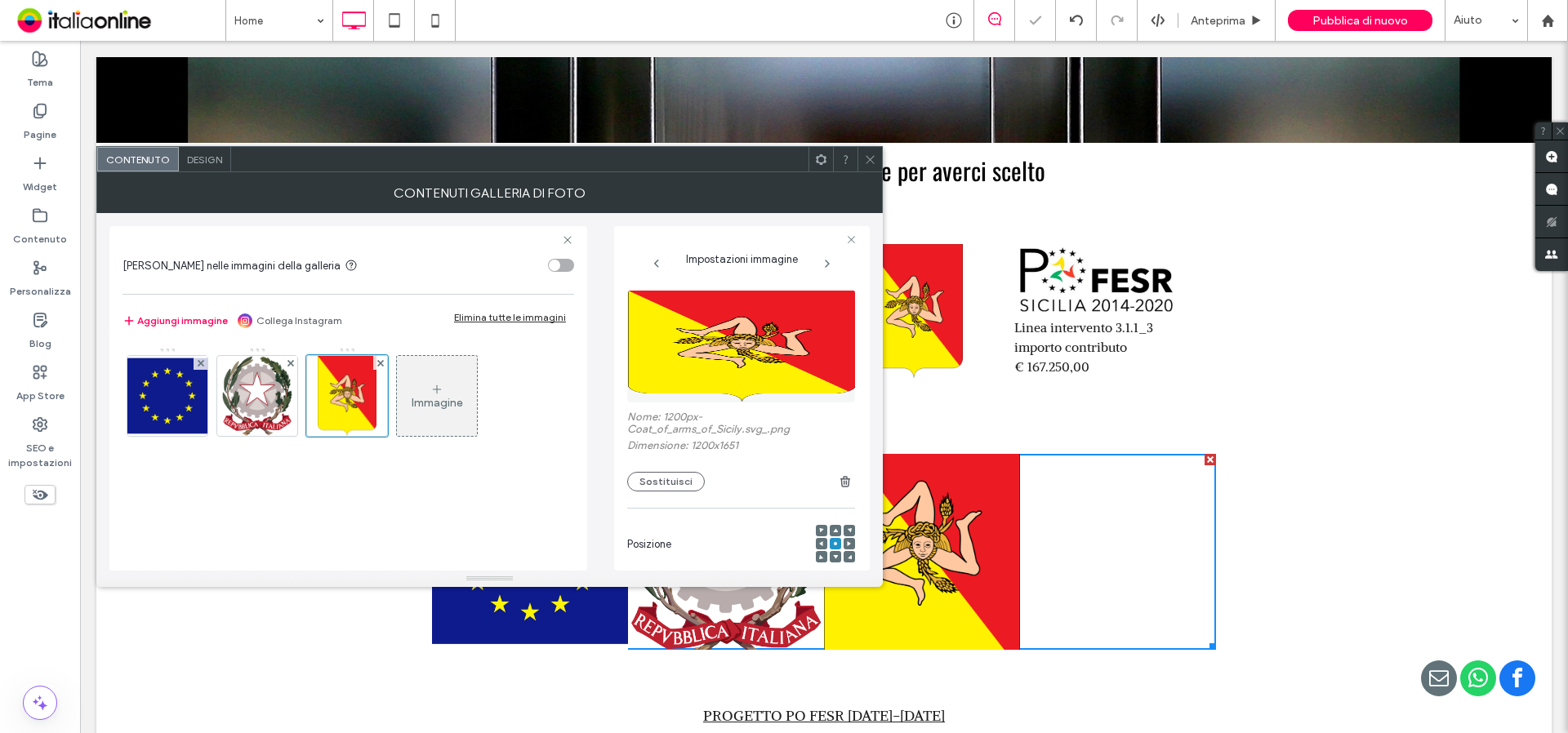
click at [444, 396] on div "Immagine" at bounding box center [437, 403] width 52 height 14
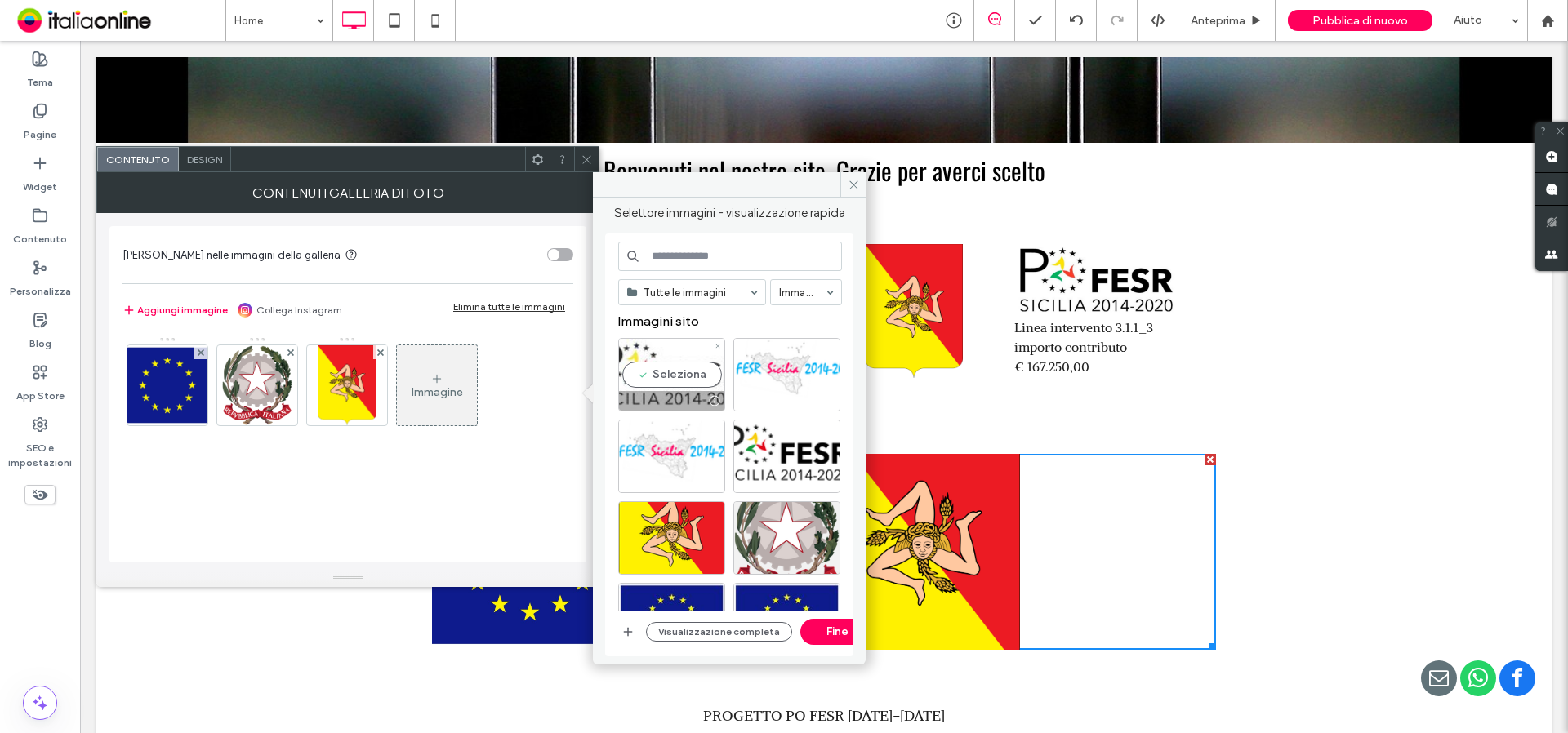
click at [657, 380] on div "Seleziona" at bounding box center [671, 374] width 107 height 73
click at [833, 637] on button "Fine" at bounding box center [837, 632] width 73 height 26
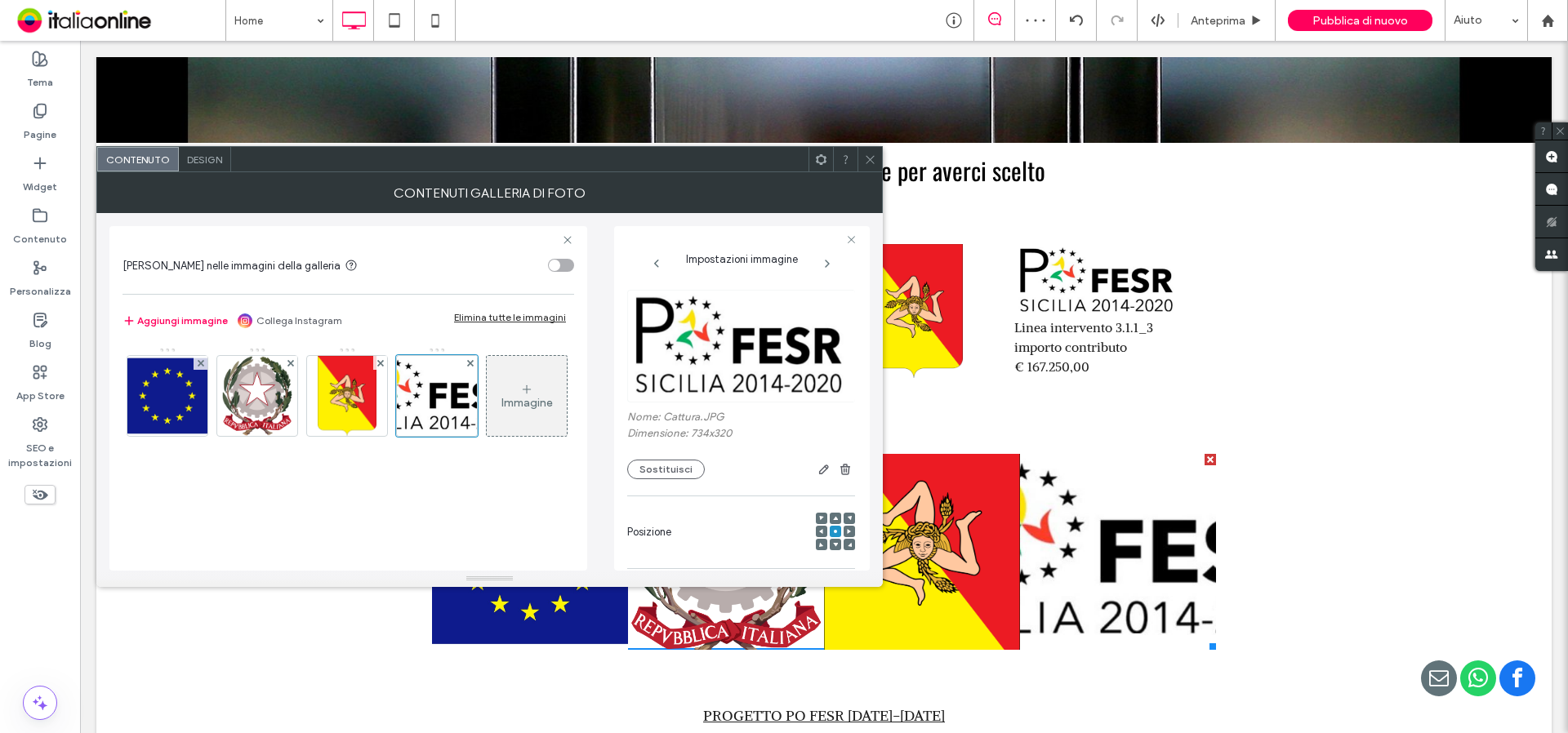
click at [210, 161] on span "Design" at bounding box center [205, 159] width 35 height 12
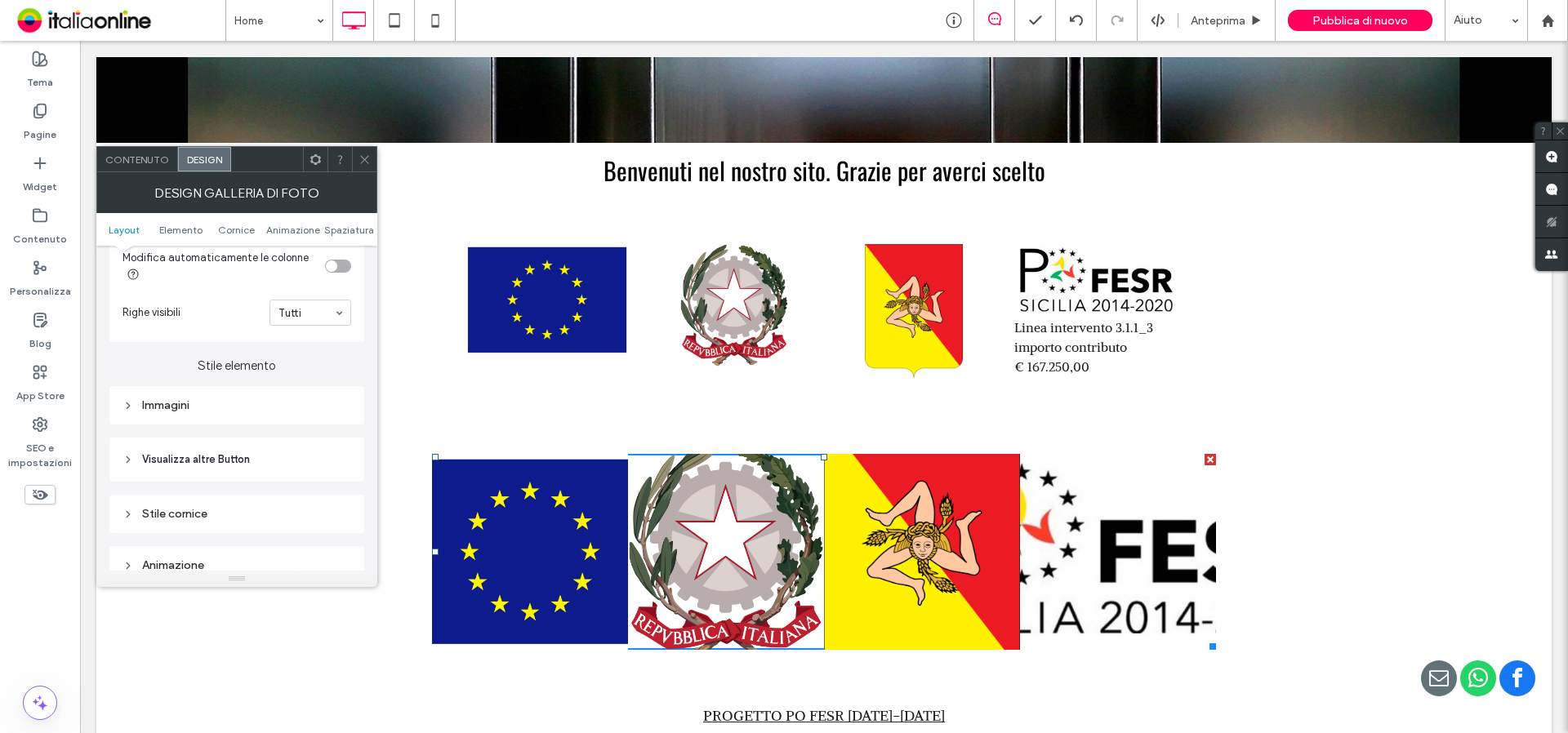
scroll to position [572, 0]
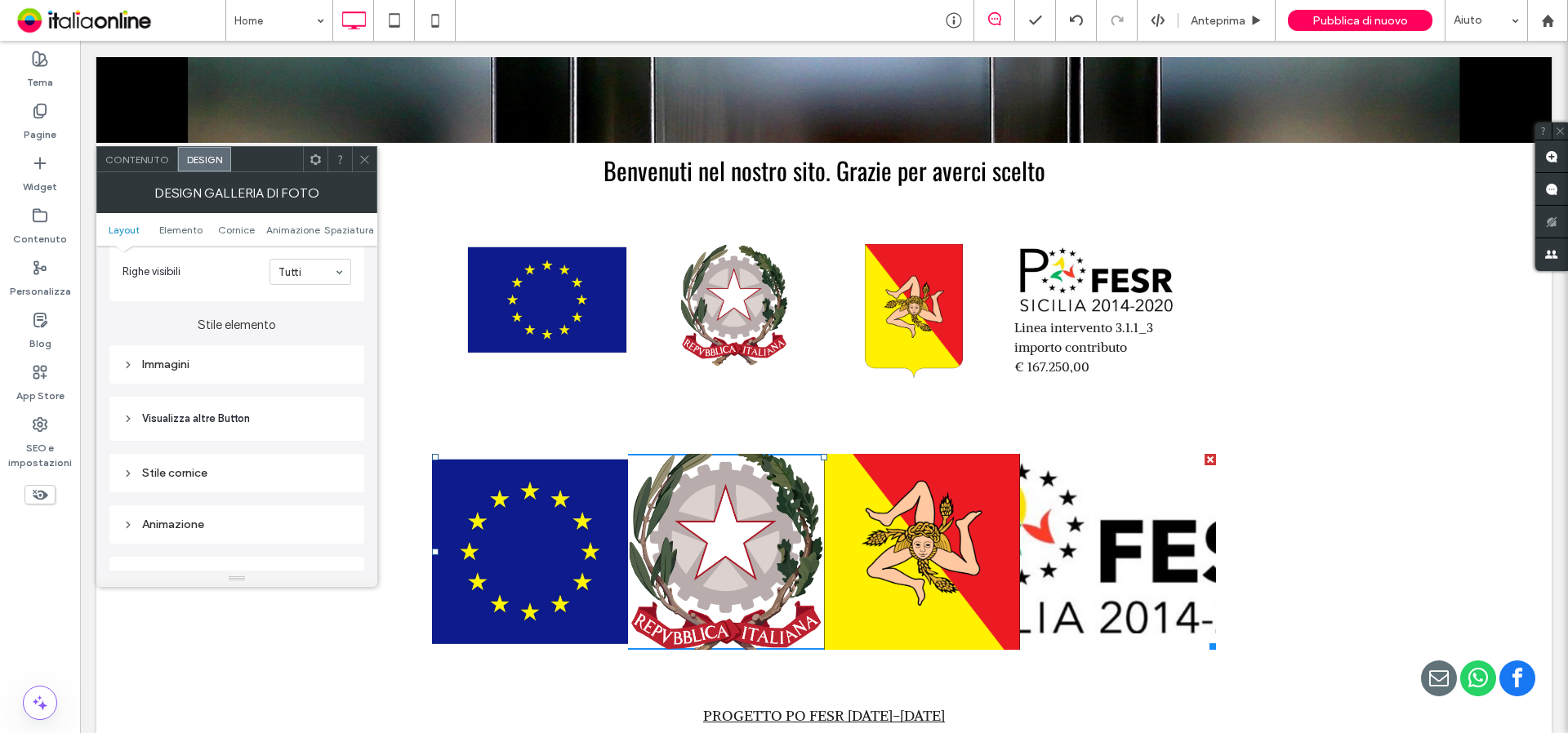
click at [164, 365] on div "Immagini" at bounding box center [237, 364] width 228 height 14
click at [344, 556] on div "toggle" at bounding box center [339, 556] width 26 height 13
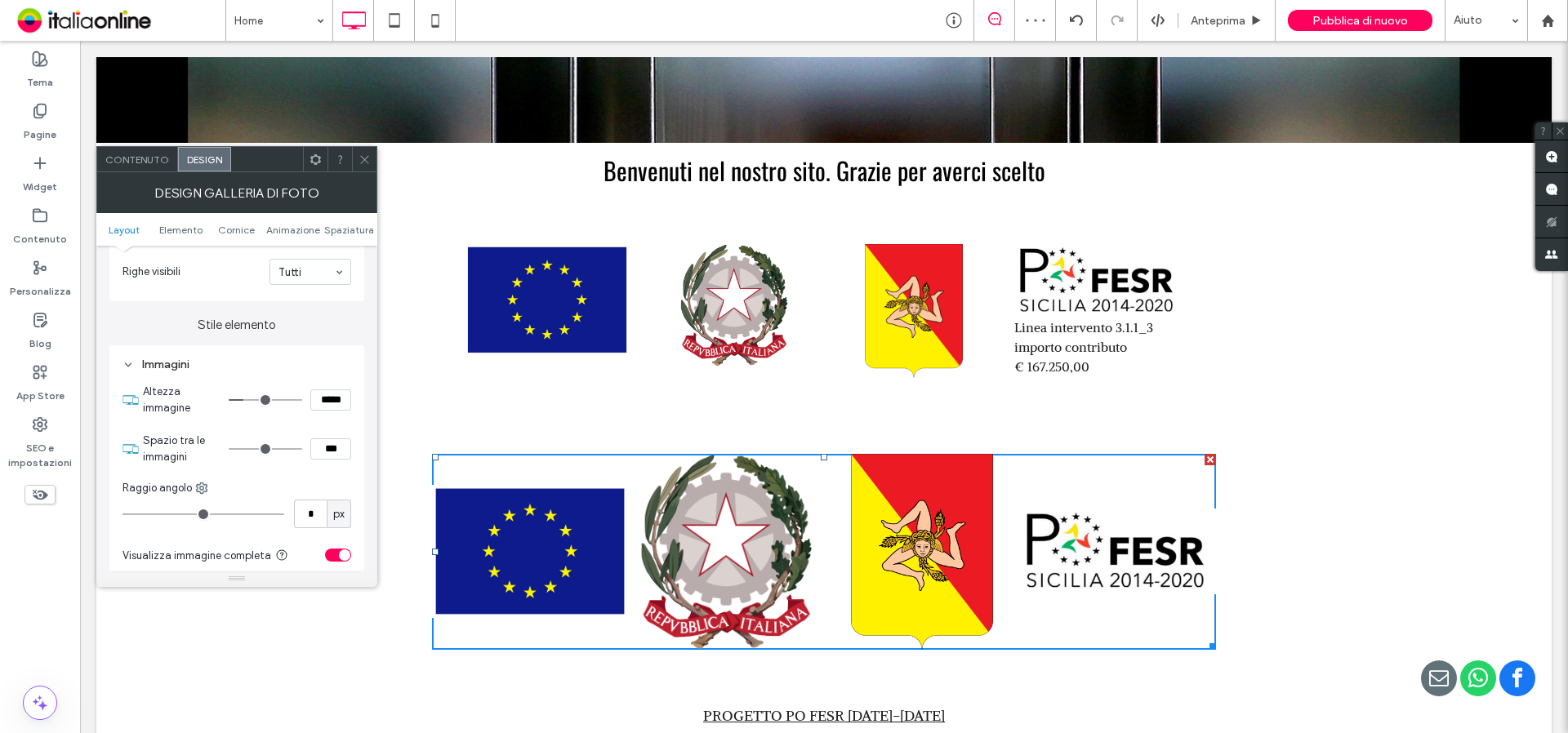
click at [364, 165] on icon at bounding box center [364, 159] width 12 height 12
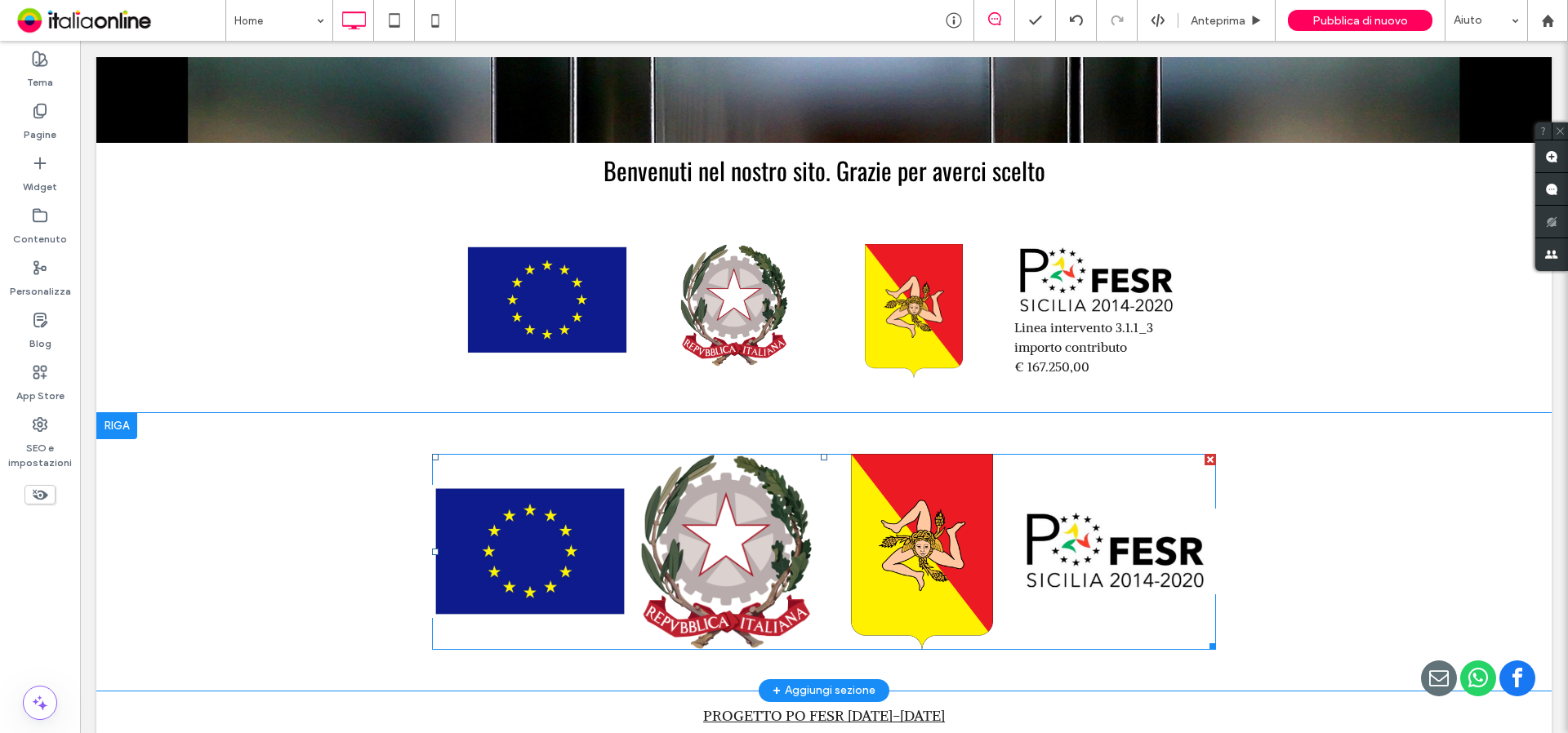
click at [1054, 564] on link at bounding box center [1118, 552] width 196 height 196
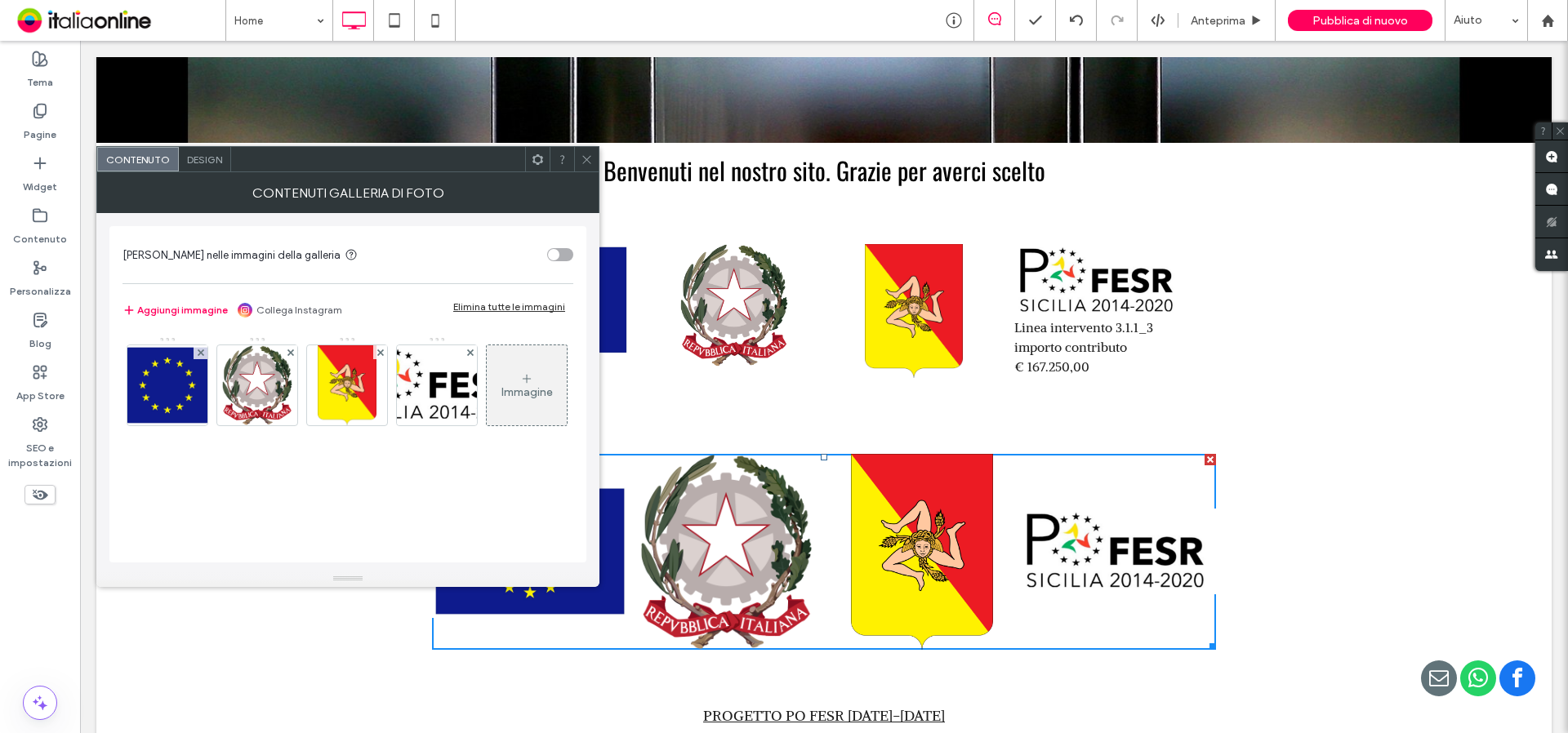
drag, startPoint x: 589, startPoint y: 155, endPoint x: 598, endPoint y: 159, distance: 9.8
click at [588, 154] on icon at bounding box center [587, 159] width 12 height 12
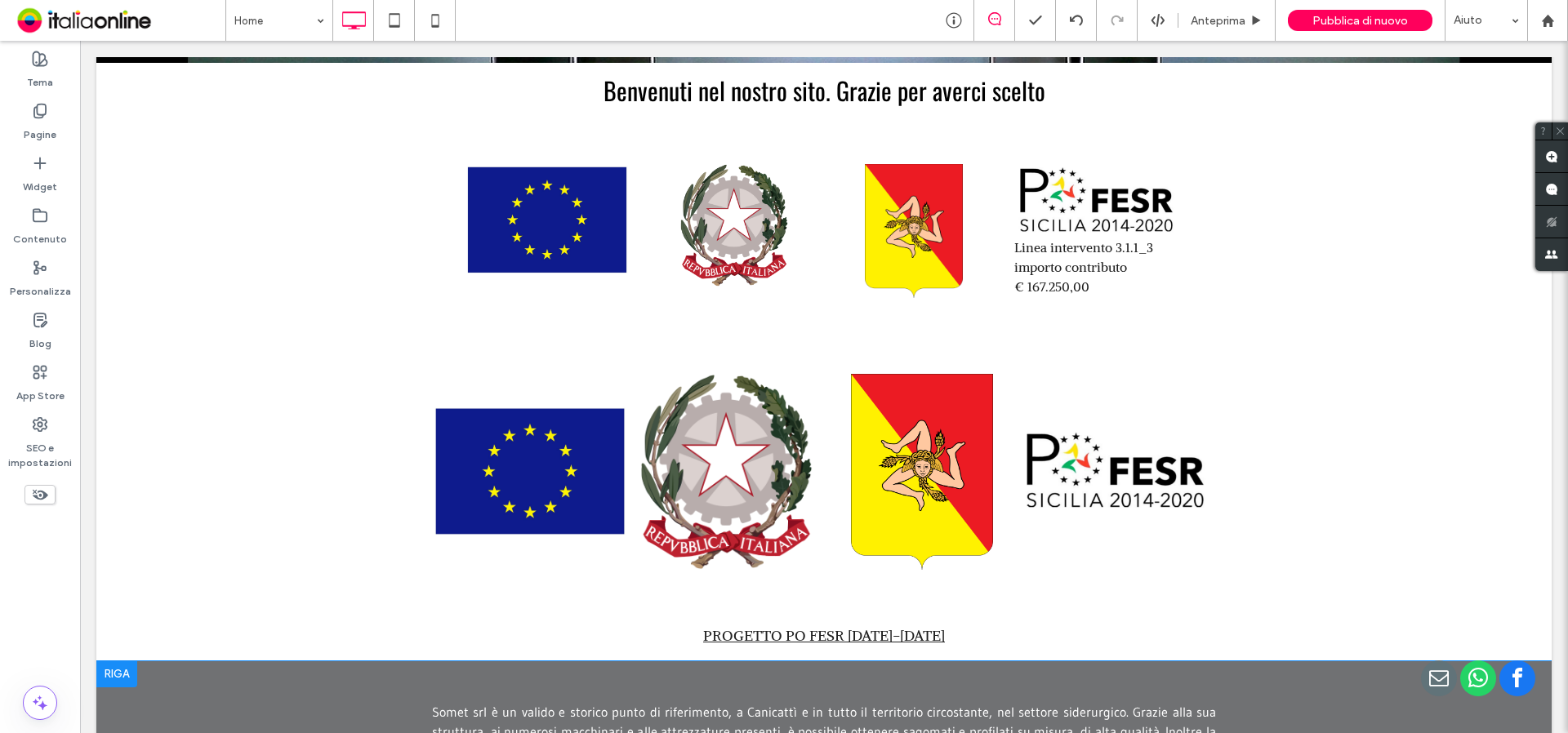
scroll to position [653, 0]
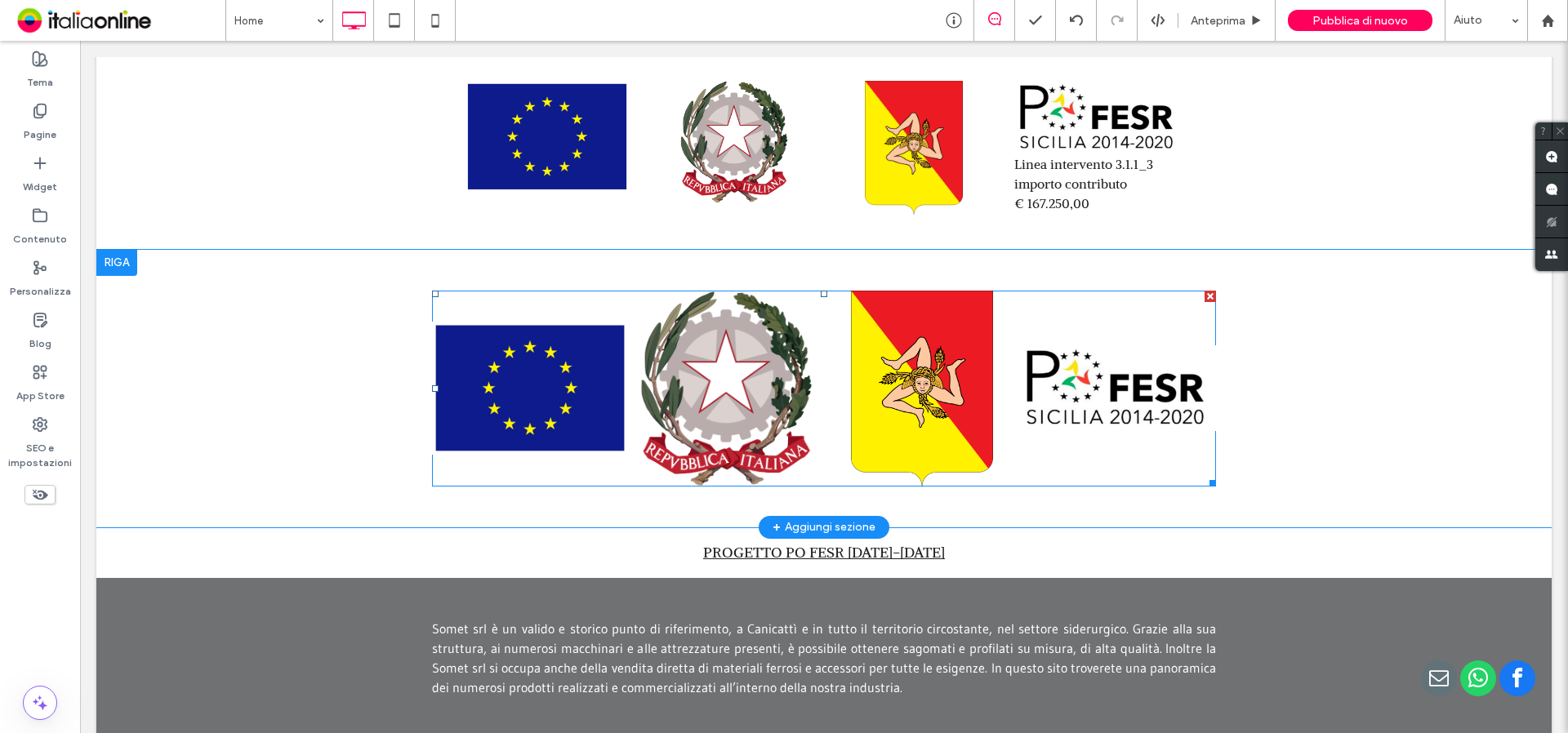
click at [1124, 387] on link at bounding box center [1118, 389] width 196 height 196
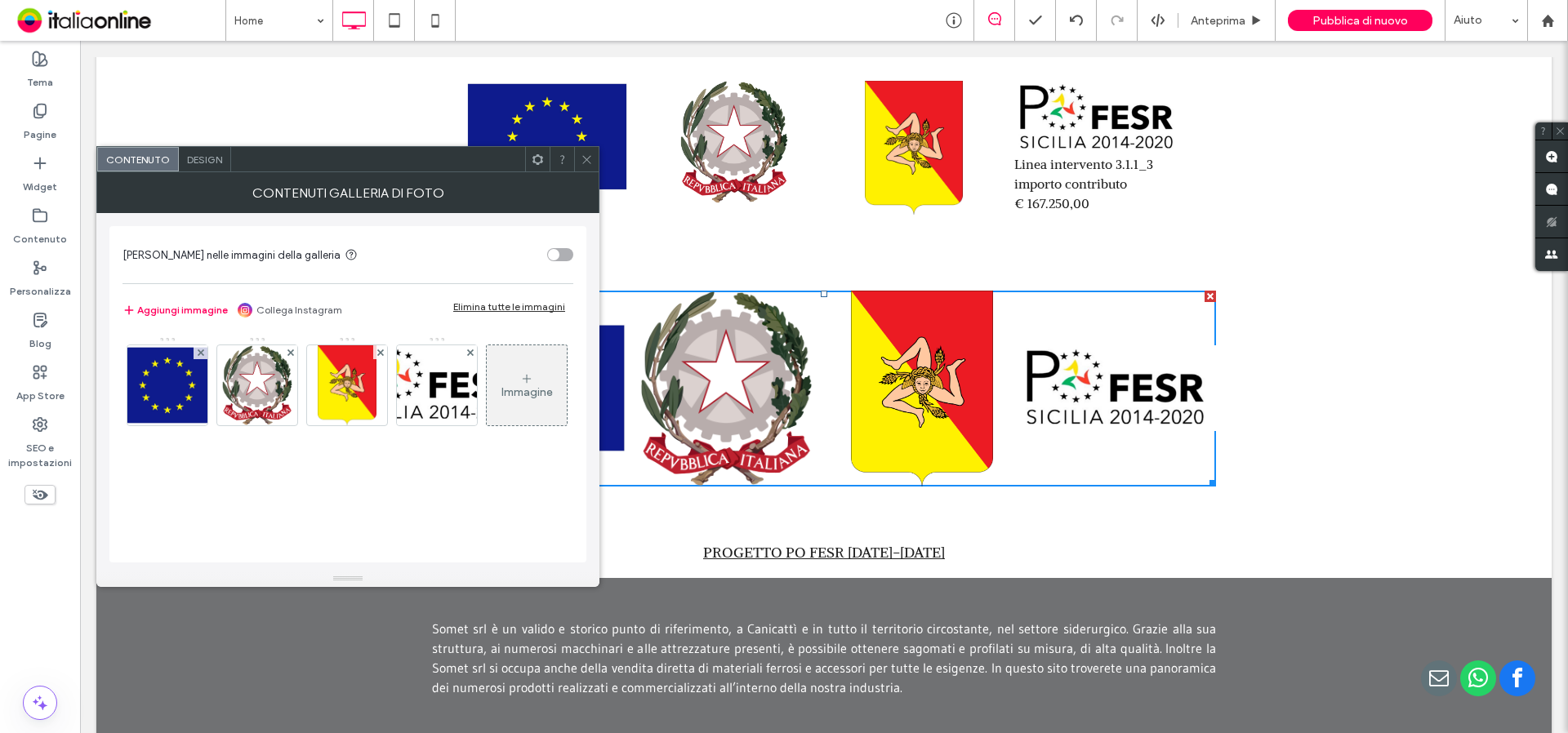
drag, startPoint x: 586, startPoint y: 161, endPoint x: 574, endPoint y: 191, distance: 32.3
click at [586, 161] on icon at bounding box center [587, 159] width 12 height 12
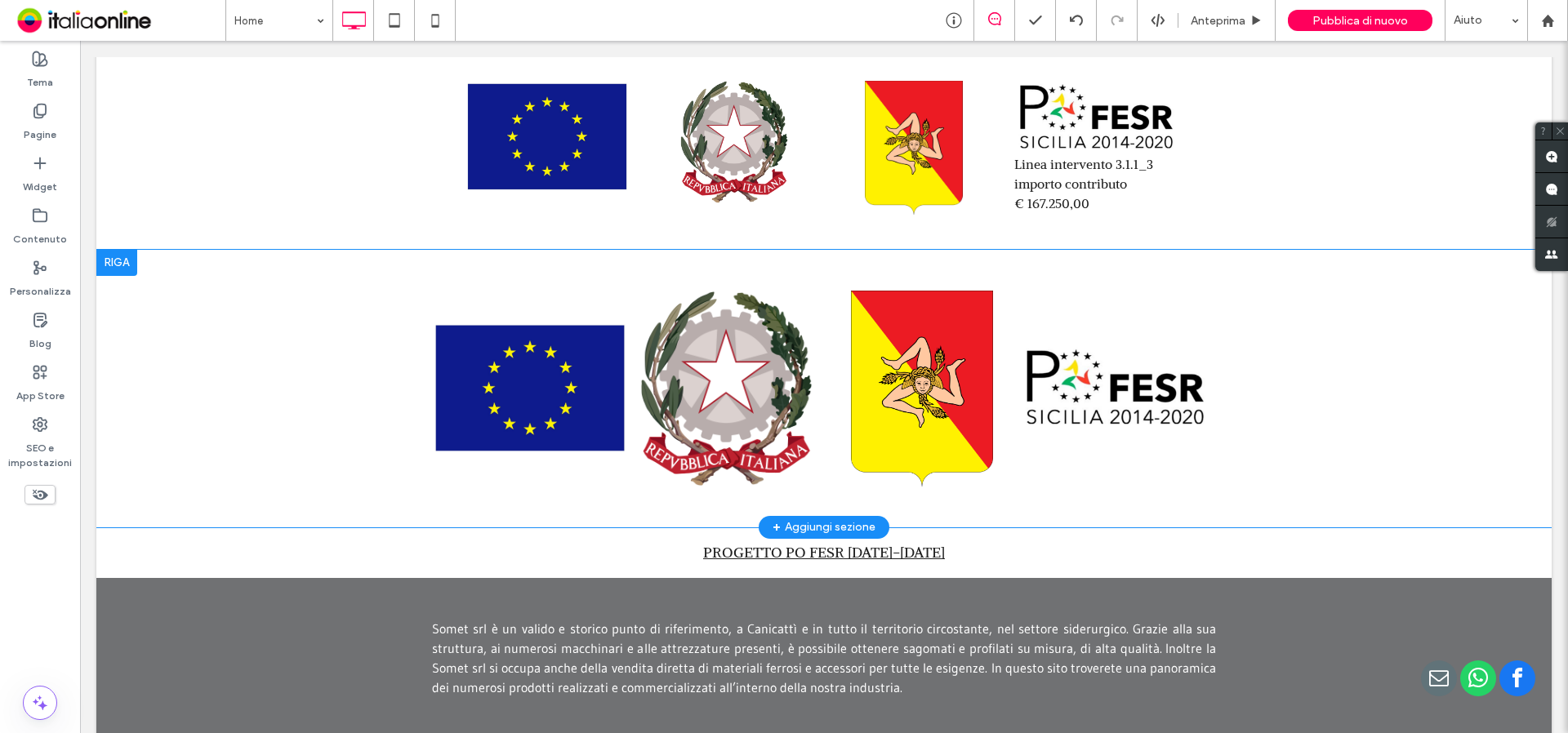
click at [115, 268] on div at bounding box center [117, 263] width 41 height 26
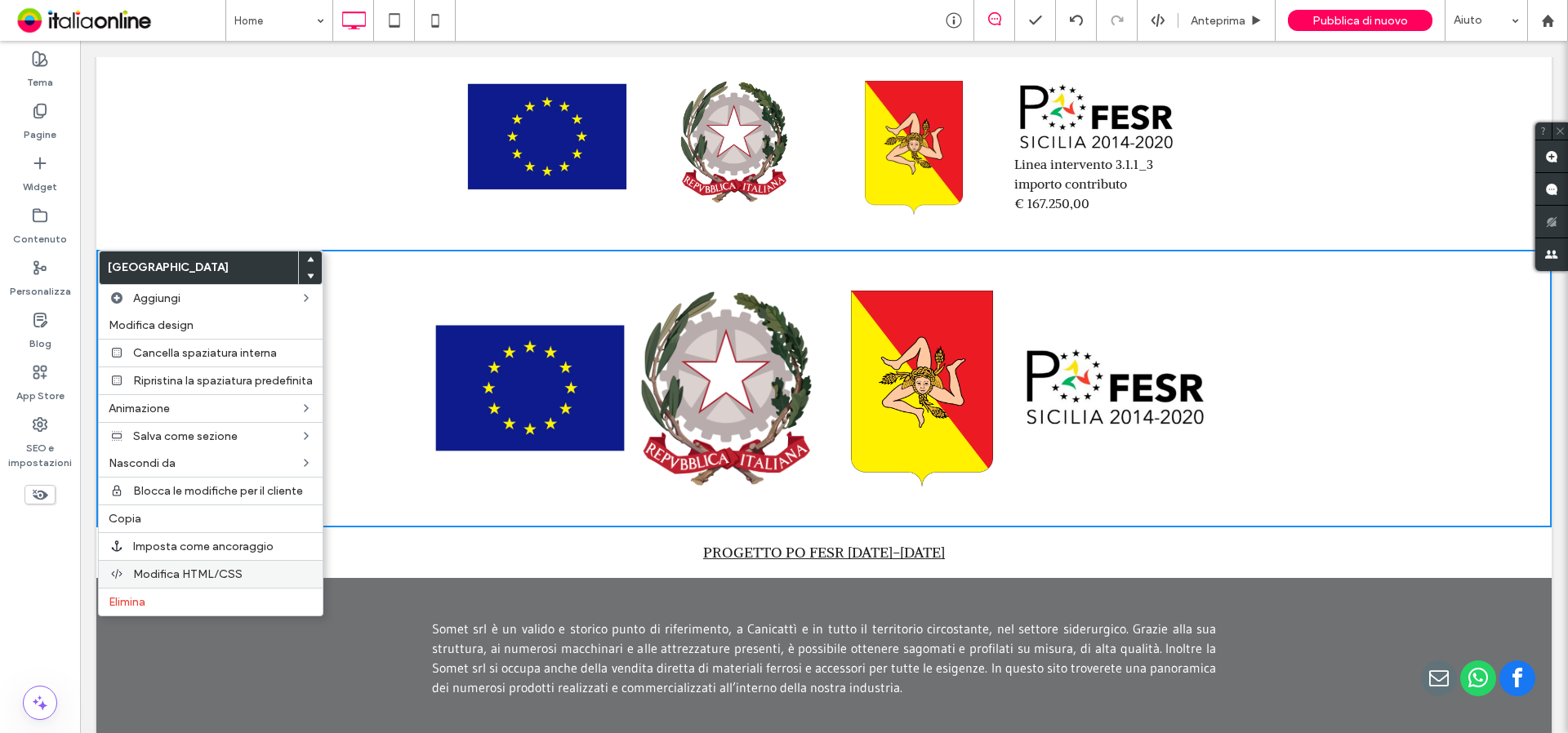
click at [122, 597] on span "Elimina" at bounding box center [127, 602] width 37 height 14
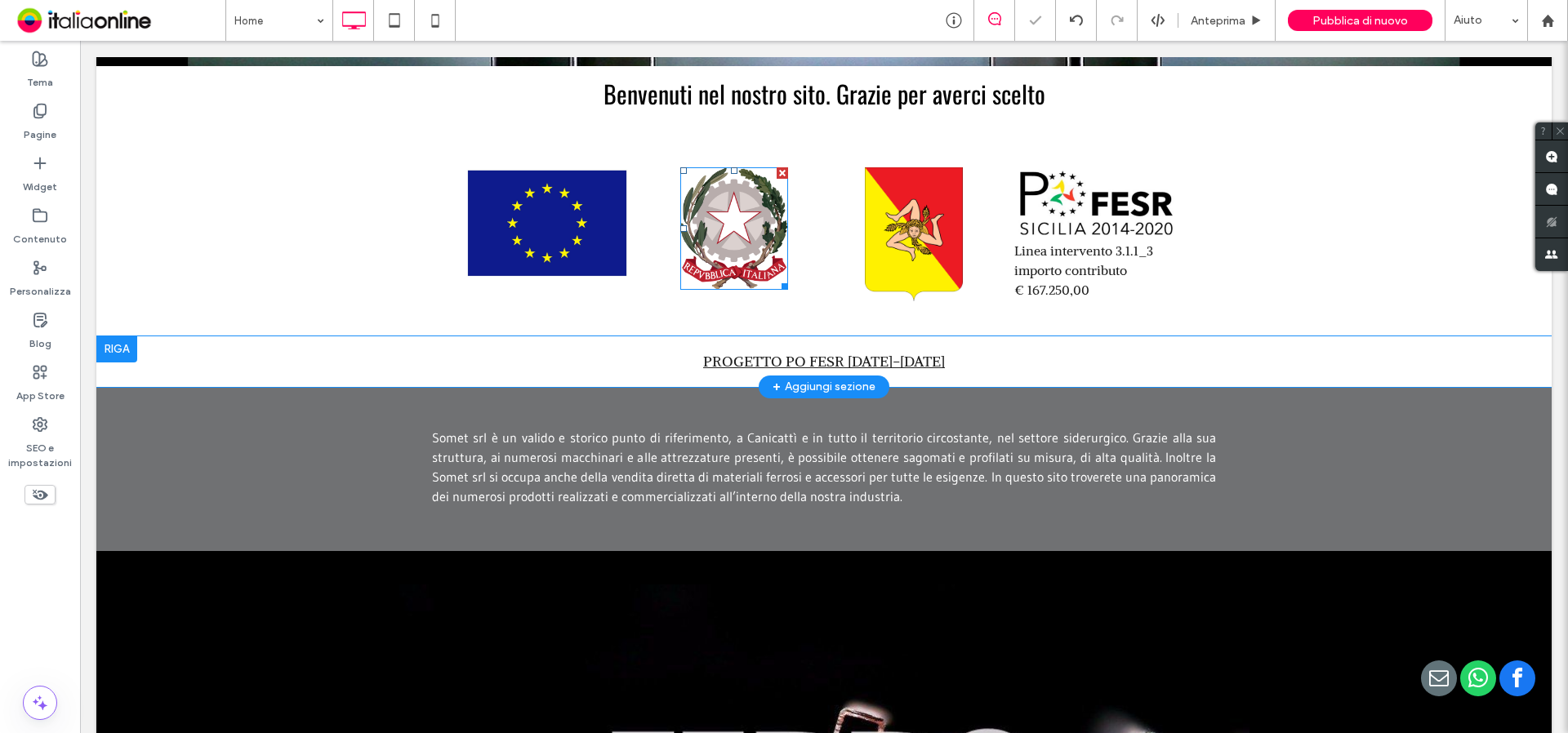
scroll to position [408, 0]
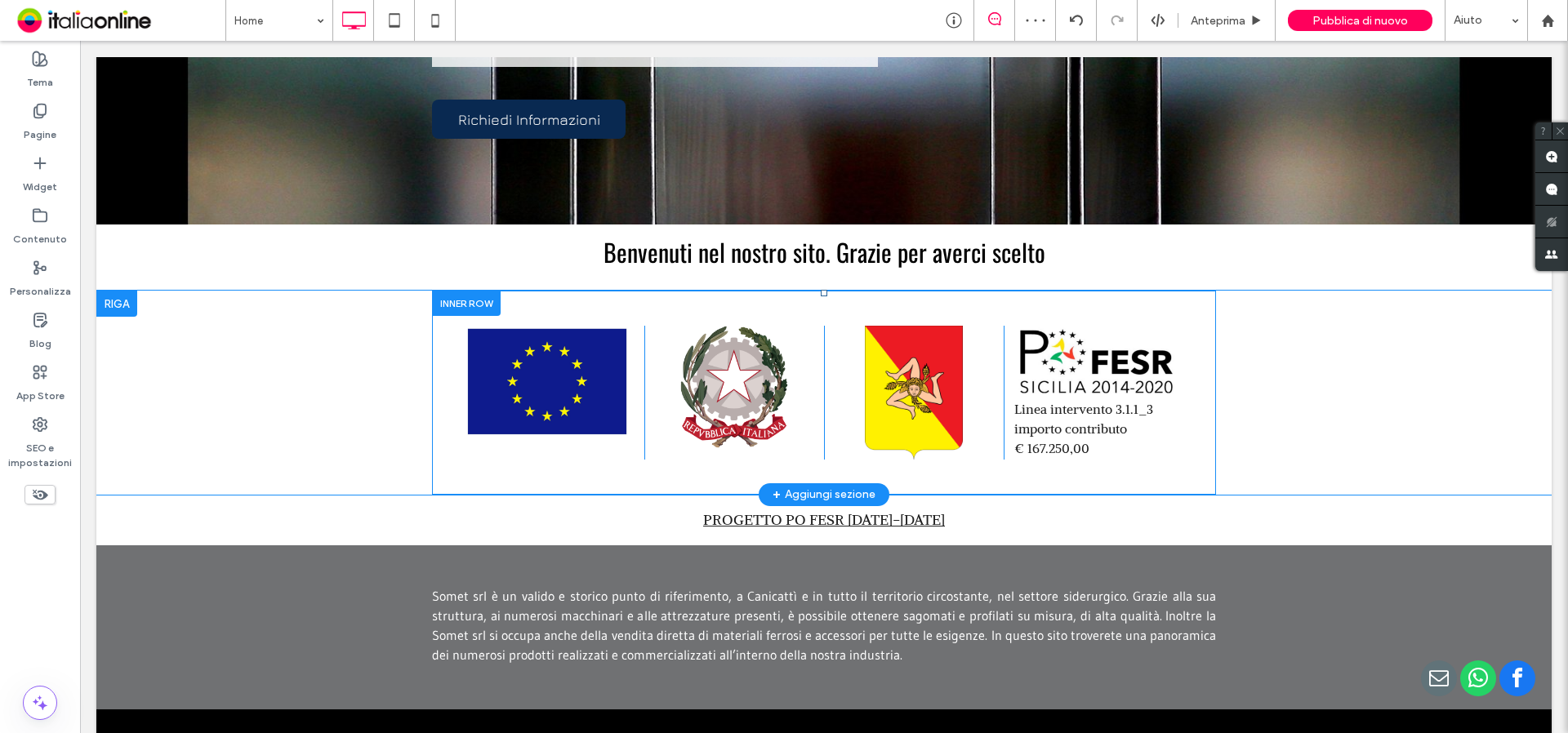
click at [460, 298] on div at bounding box center [466, 303] width 68 height 25
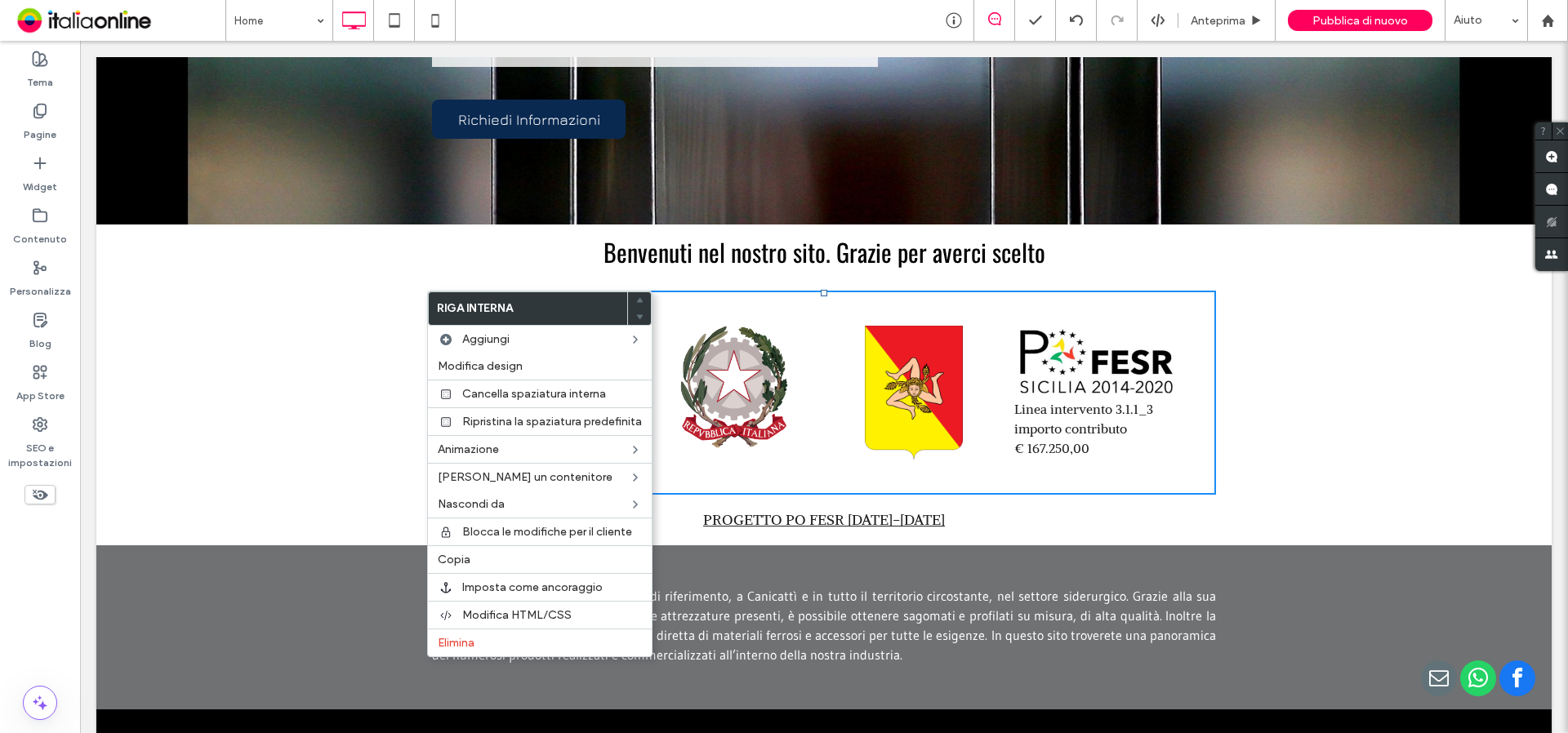
click at [230, 328] on div "Click To Paste Click To Paste Click To Paste Linea intervento 3.1.1_3 importo c…" at bounding box center [823, 393] width 1455 height 204
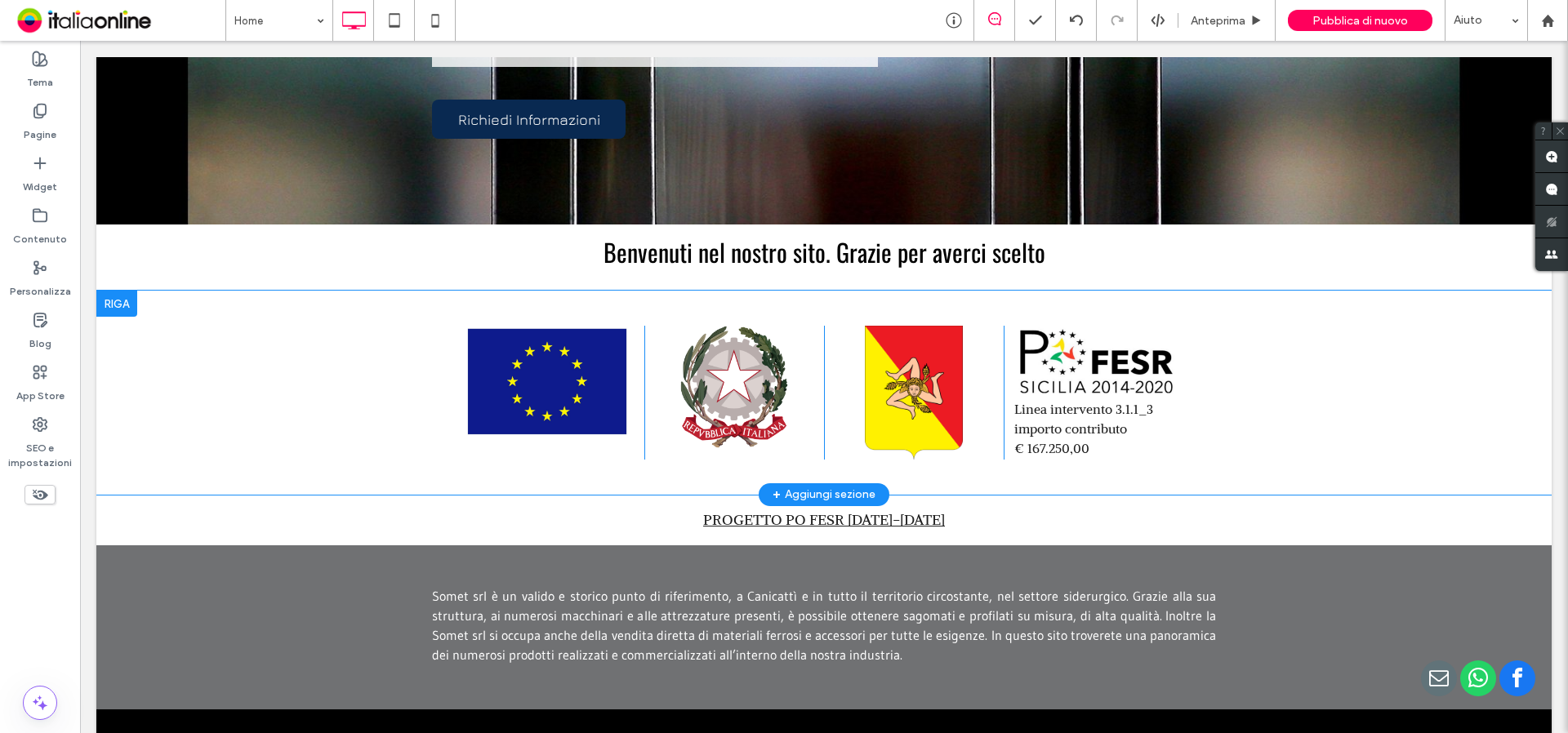
click at [117, 308] on div at bounding box center [117, 304] width 41 height 26
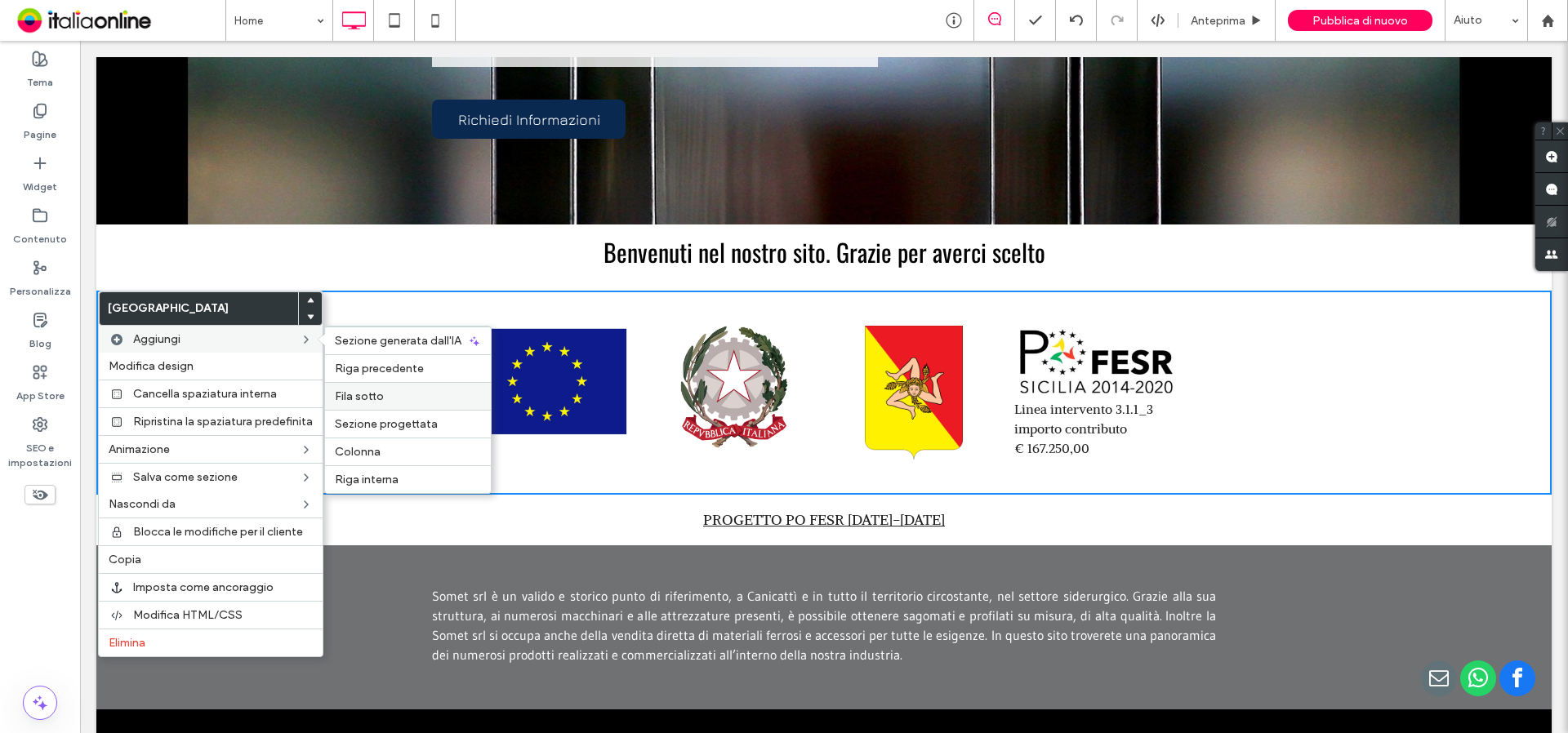
click at [407, 403] on label "Fila sotto" at bounding box center [408, 396] width 146 height 14
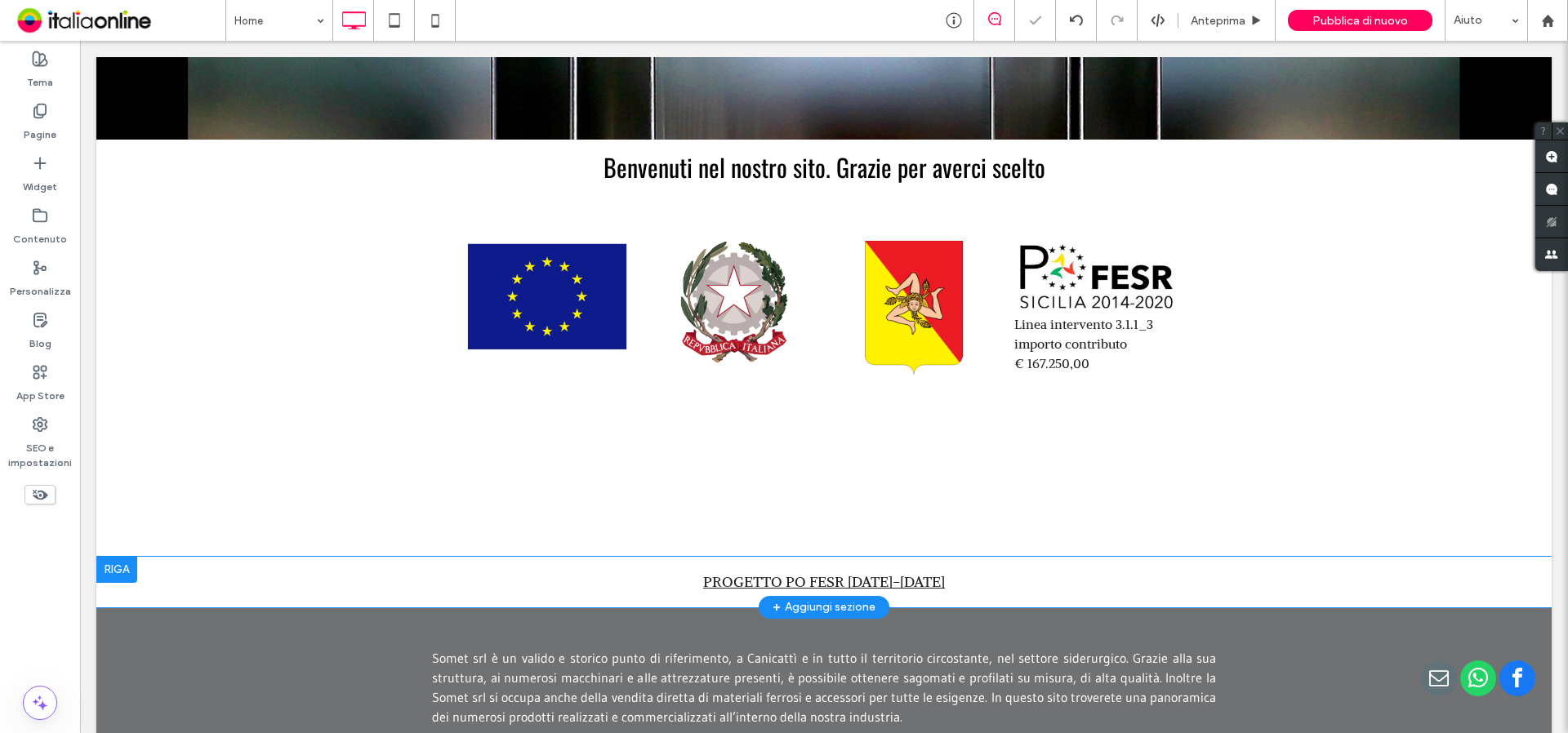
scroll to position [653, 0]
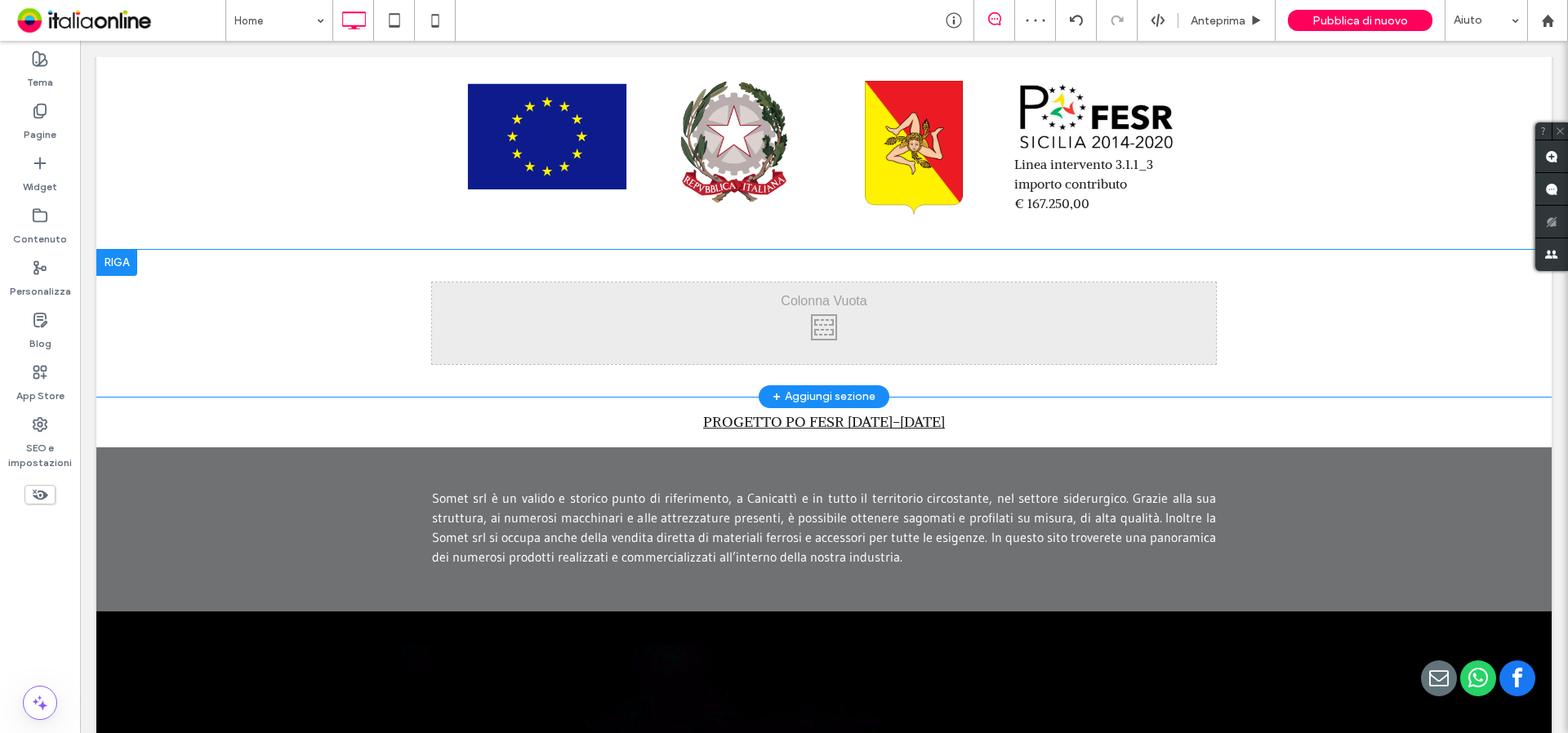
click at [123, 266] on div at bounding box center [117, 263] width 41 height 26
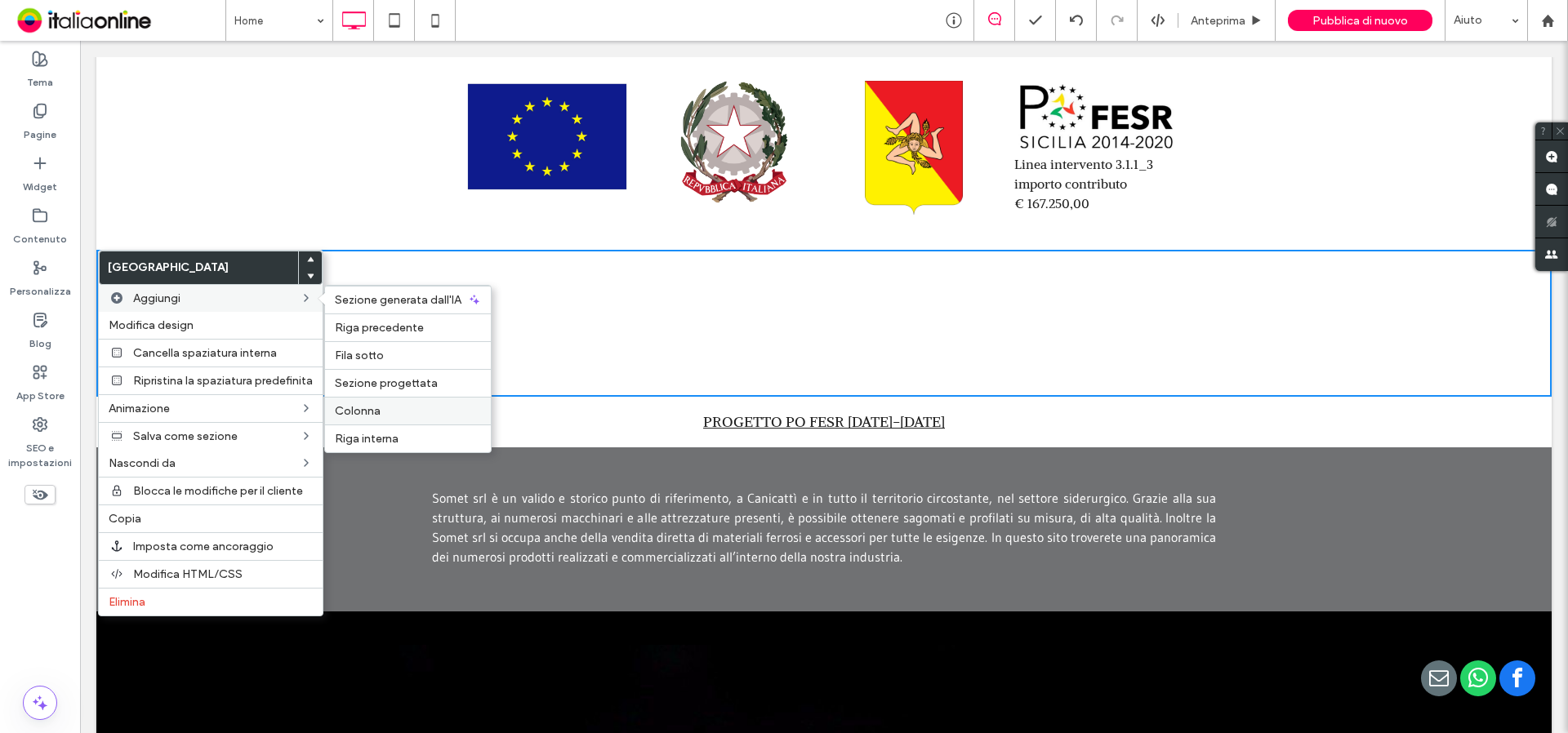
click at [364, 416] on span "Colonna" at bounding box center [357, 411] width 46 height 14
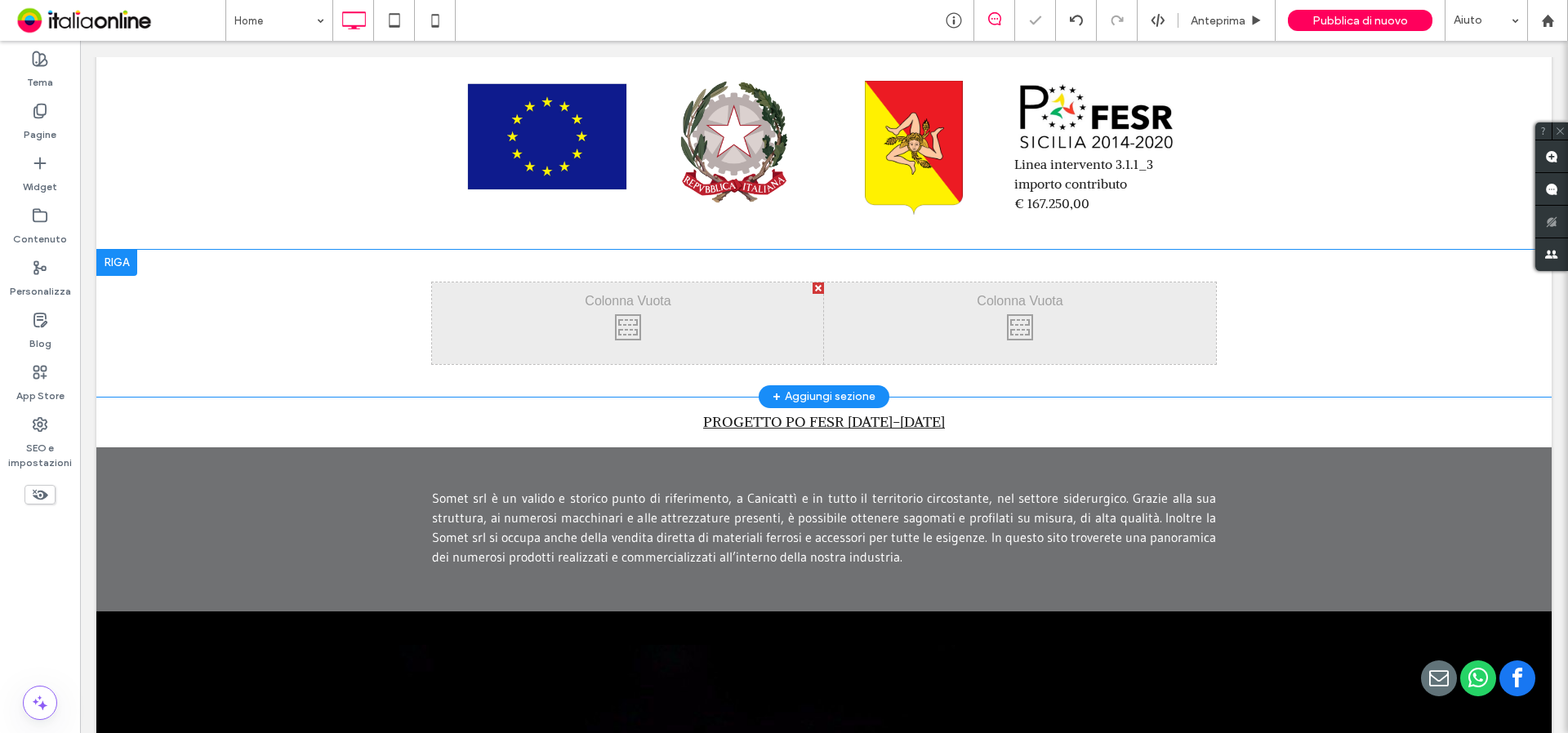
click at [123, 265] on div at bounding box center [117, 263] width 41 height 26
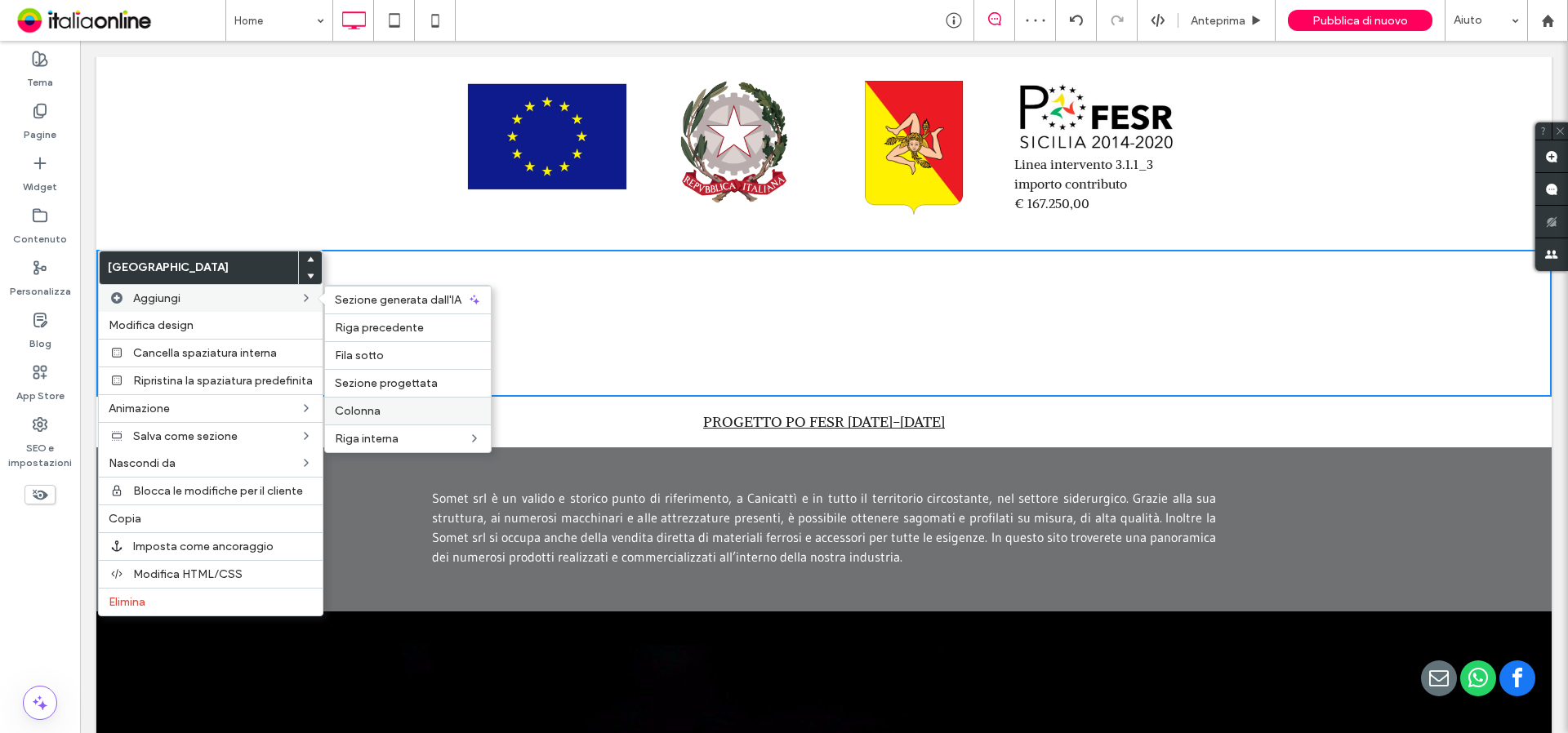
click at [367, 413] on span "Colonna" at bounding box center [357, 411] width 46 height 14
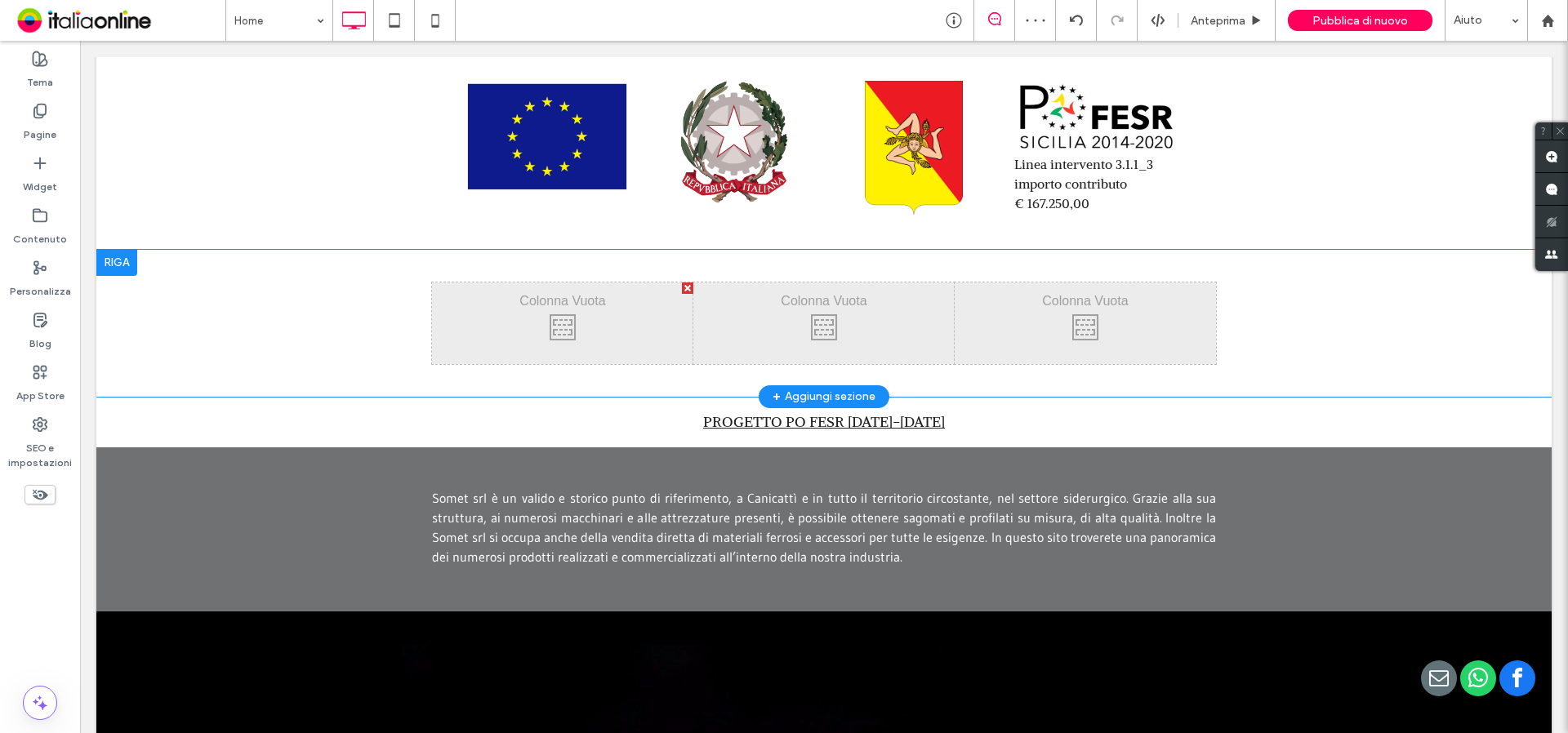
click at [117, 266] on div at bounding box center [117, 263] width 41 height 26
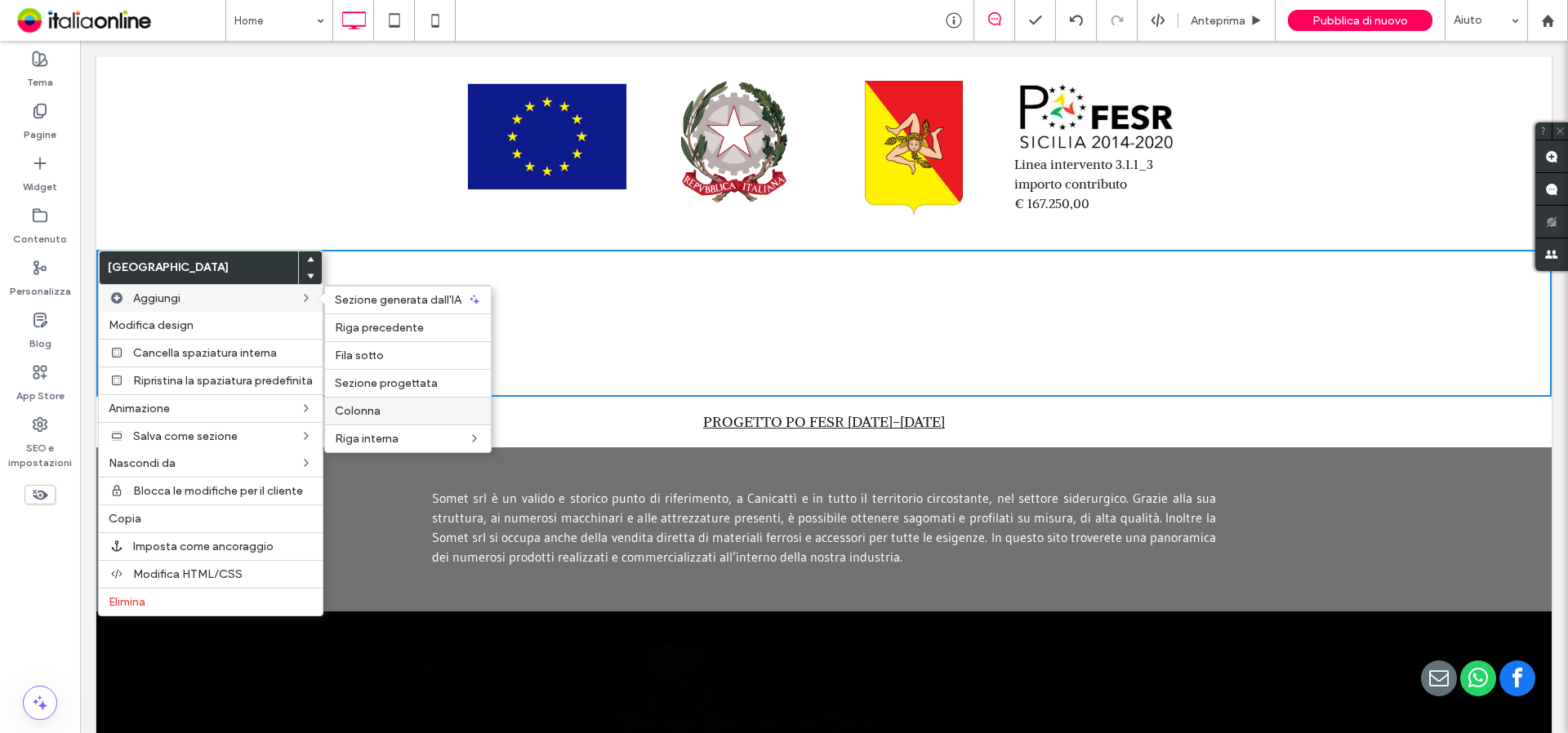
click at [348, 407] on span "Colonna" at bounding box center [357, 411] width 46 height 14
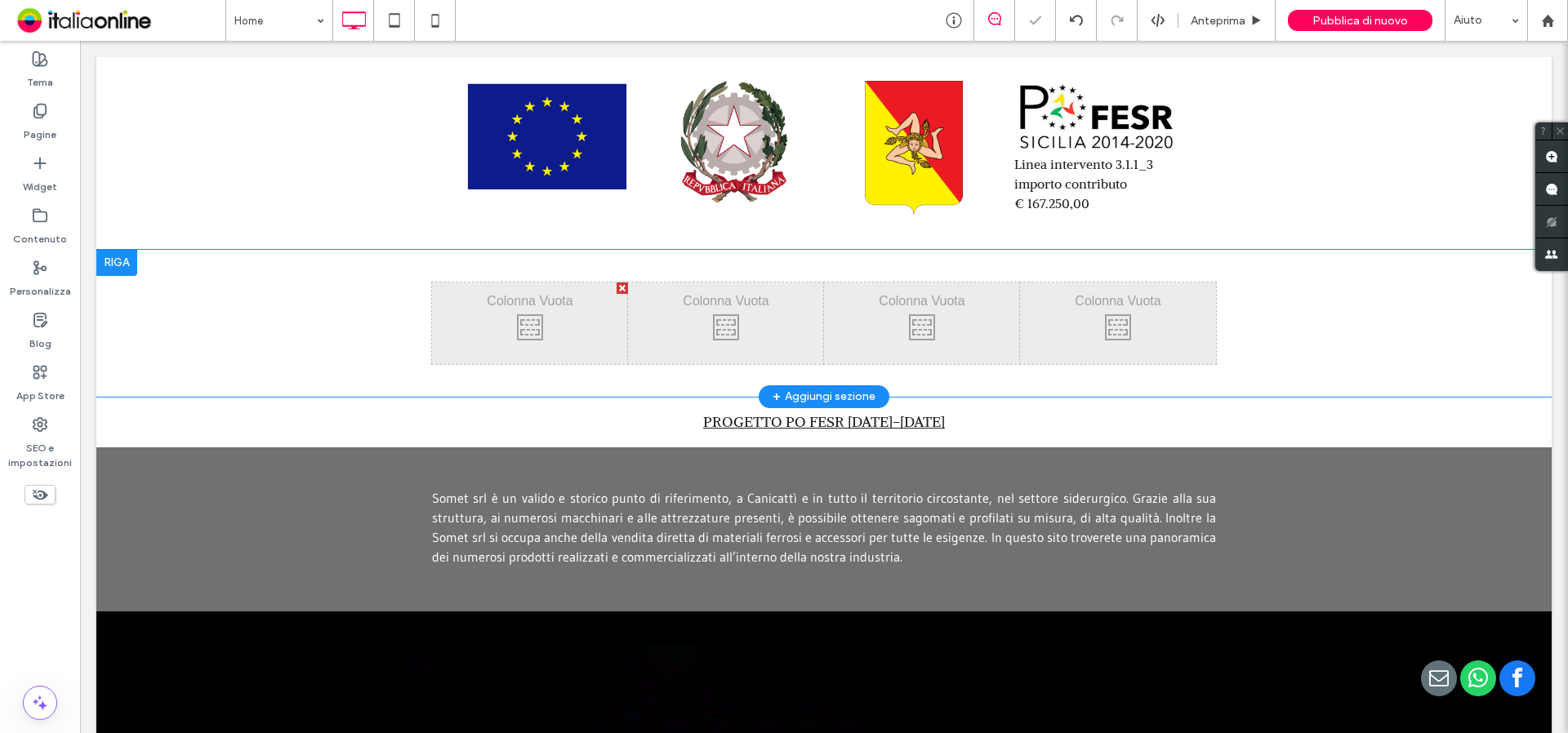
click at [104, 260] on div at bounding box center [117, 263] width 41 height 26
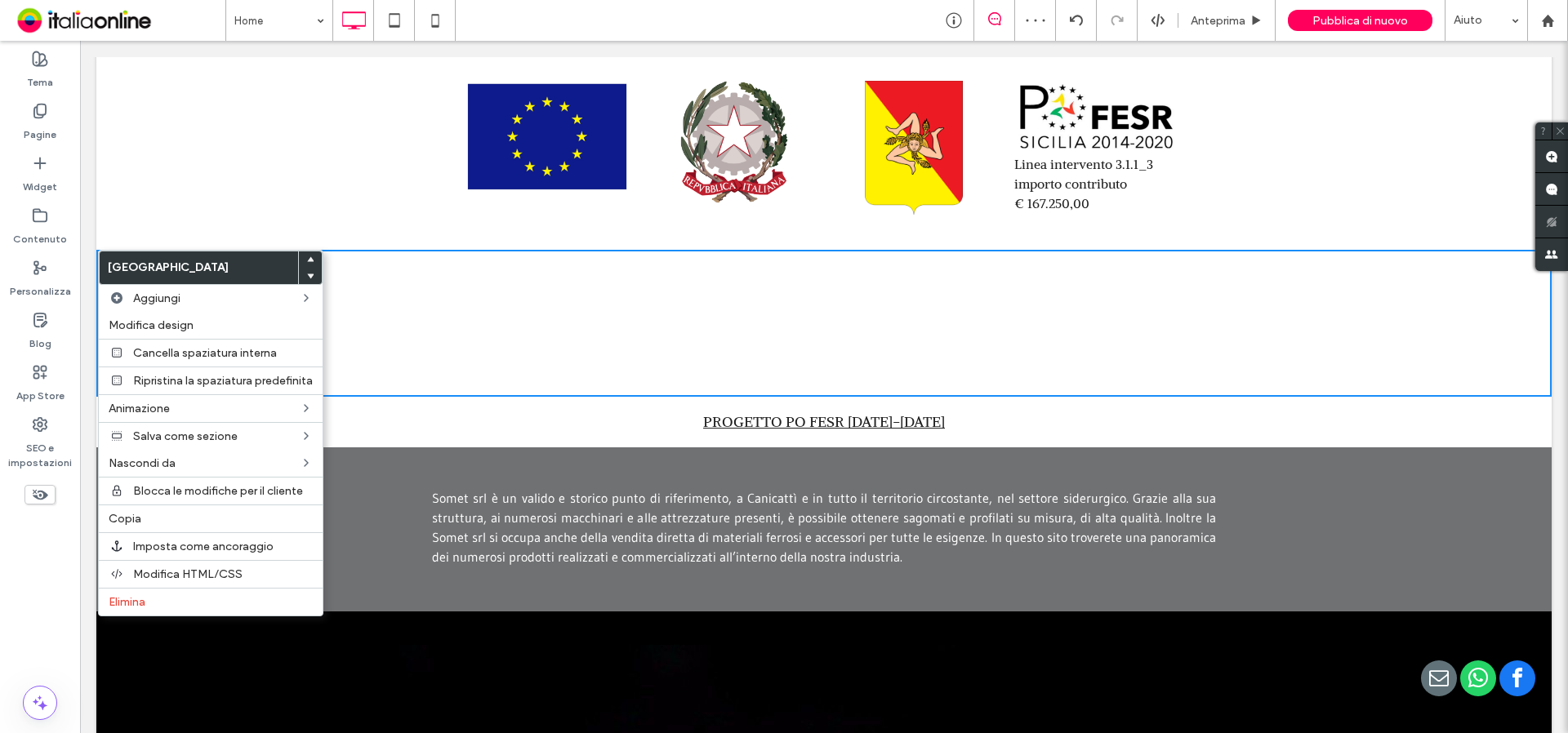
click at [528, 357] on div "Click To Paste Click To Paste" at bounding box center [530, 323] width 196 height 81
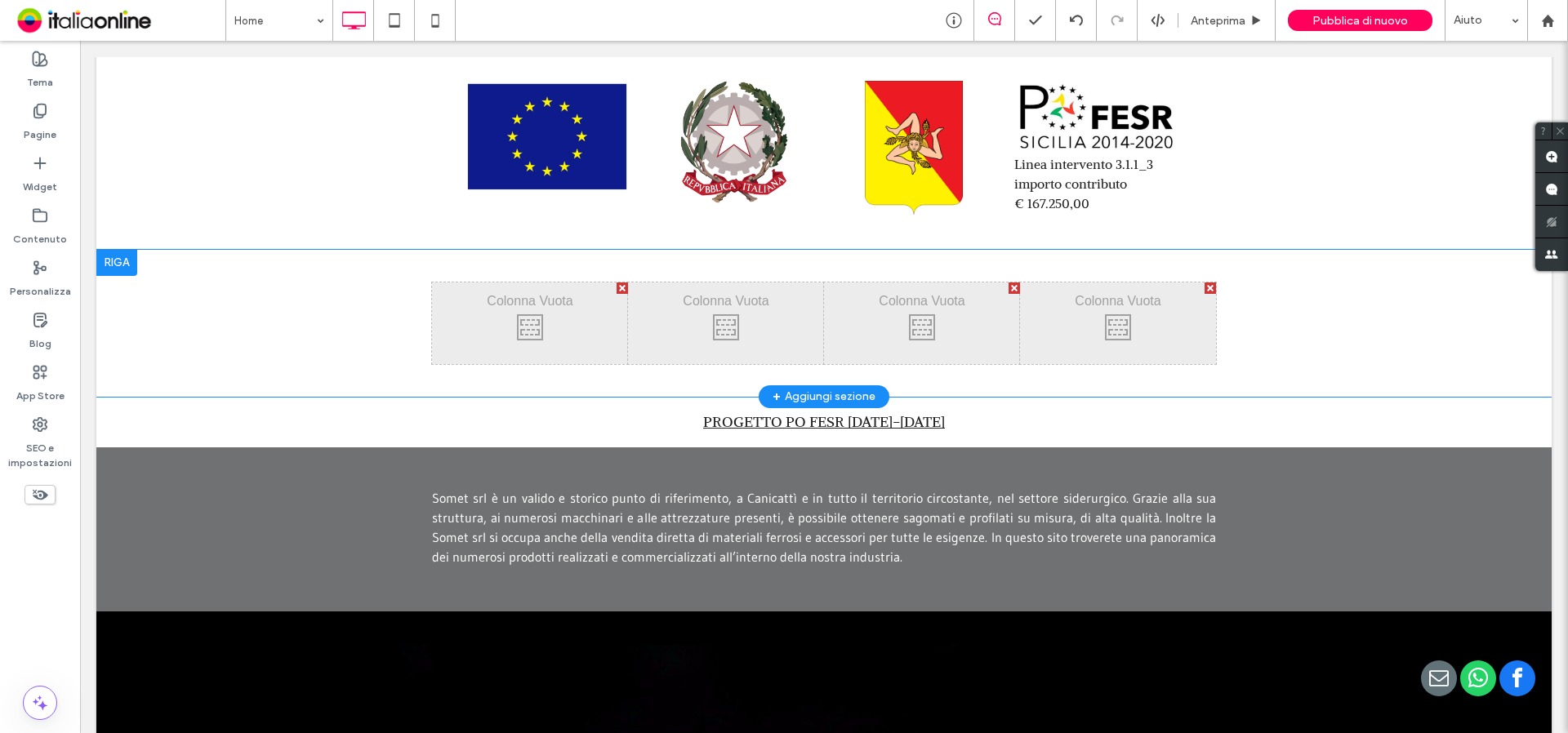
click at [121, 260] on div at bounding box center [117, 263] width 41 height 26
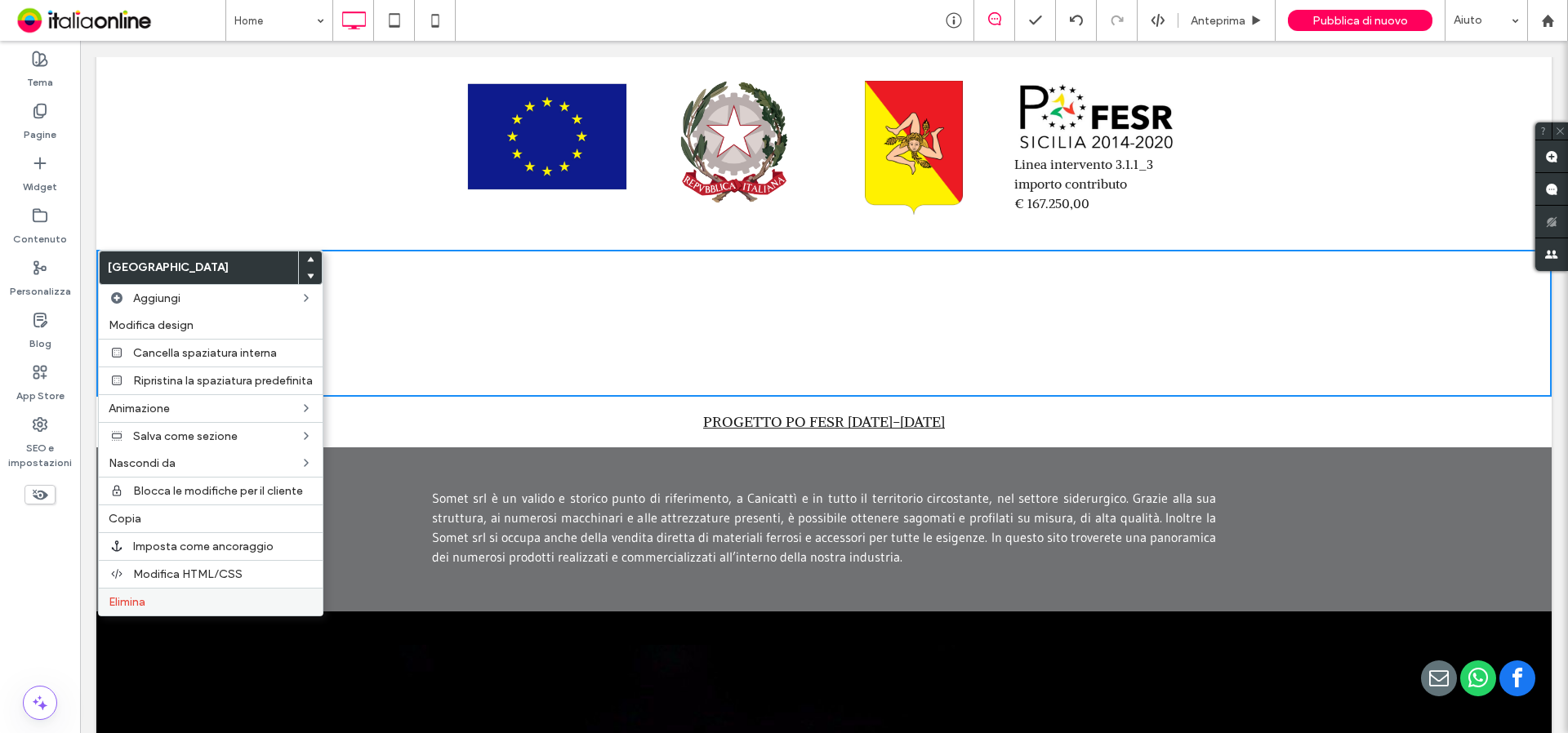
click at [123, 597] on span "Elimina" at bounding box center [127, 602] width 37 height 14
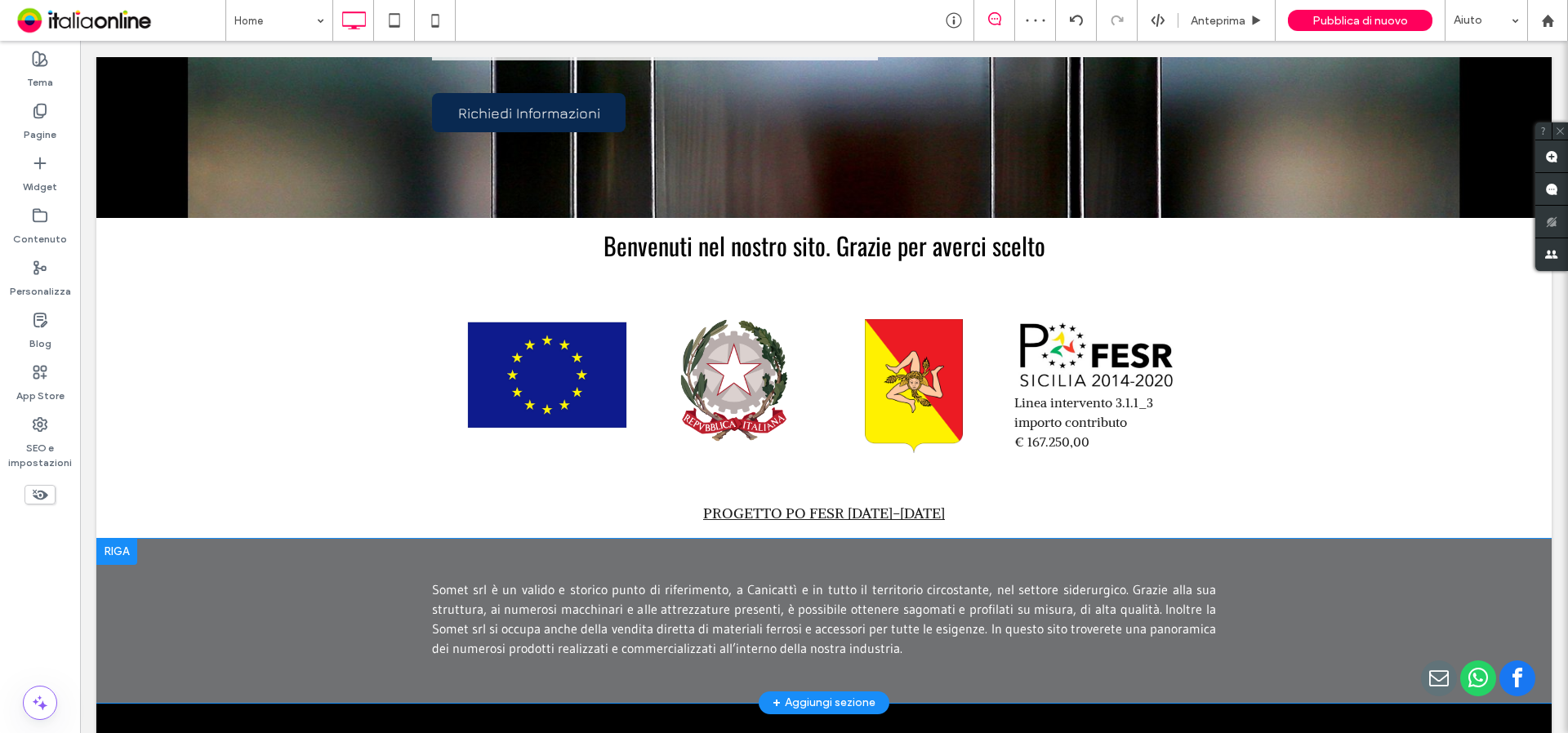
scroll to position [408, 0]
